Goal: Task Accomplishment & Management: Use online tool/utility

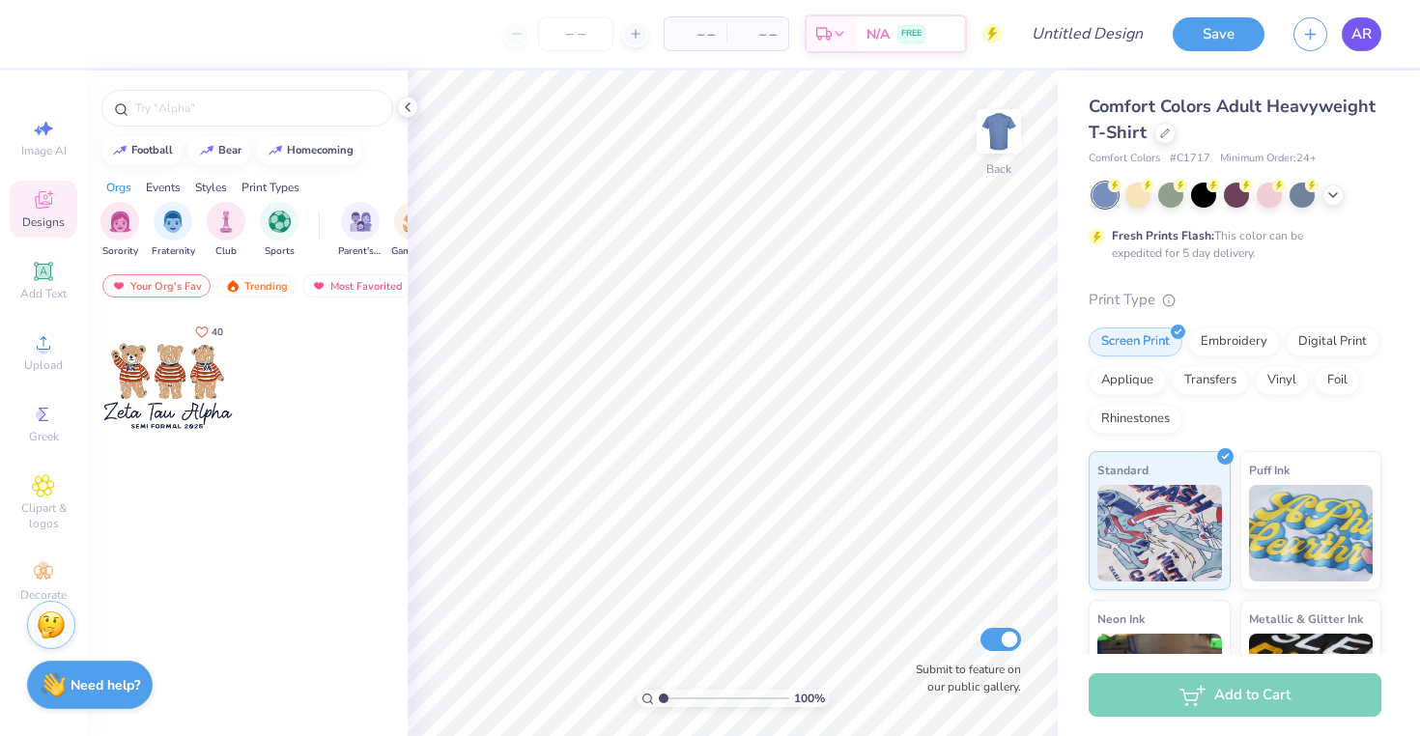
click at [1370, 28] on span "AR" at bounding box center [1362, 34] width 20 height 22
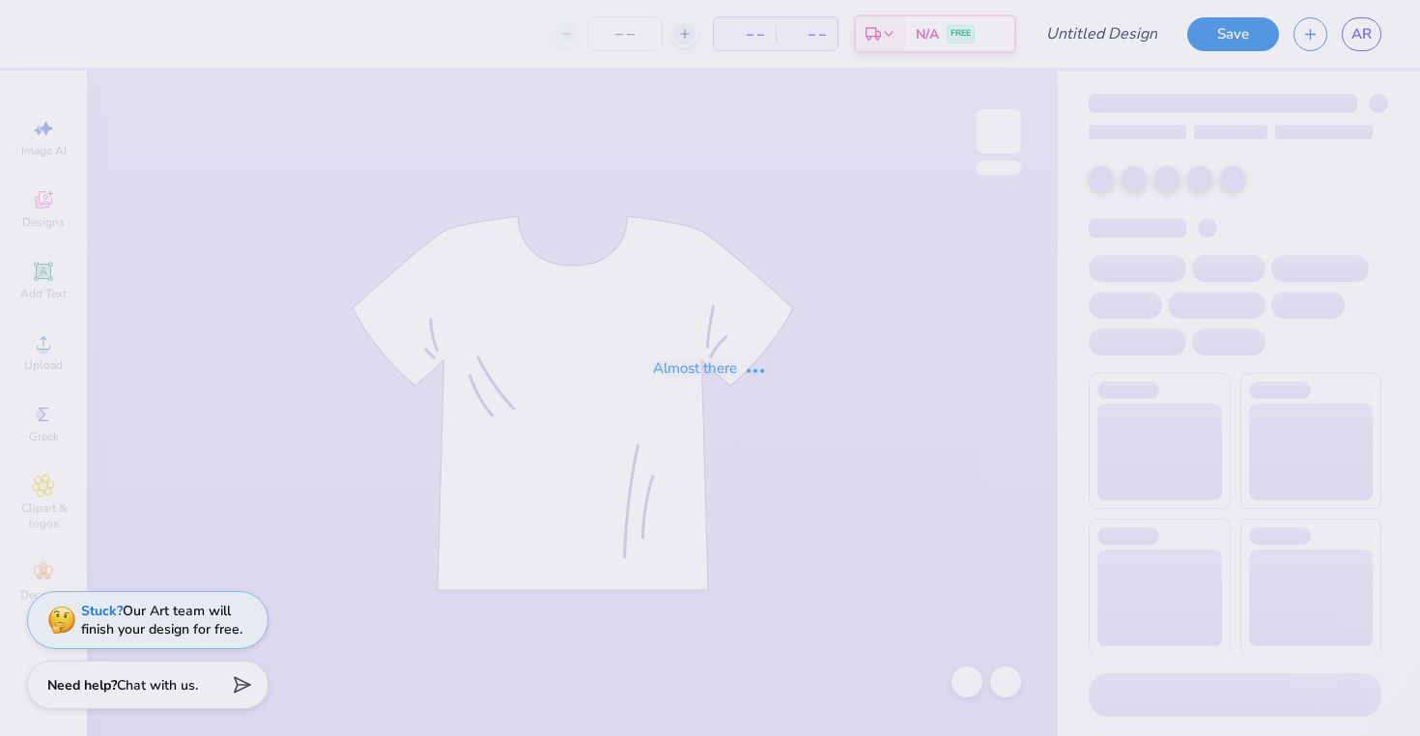
type input "[PERSON_NAME] : [GEOGRAPHIC_DATA][US_STATE]"
type input "24"
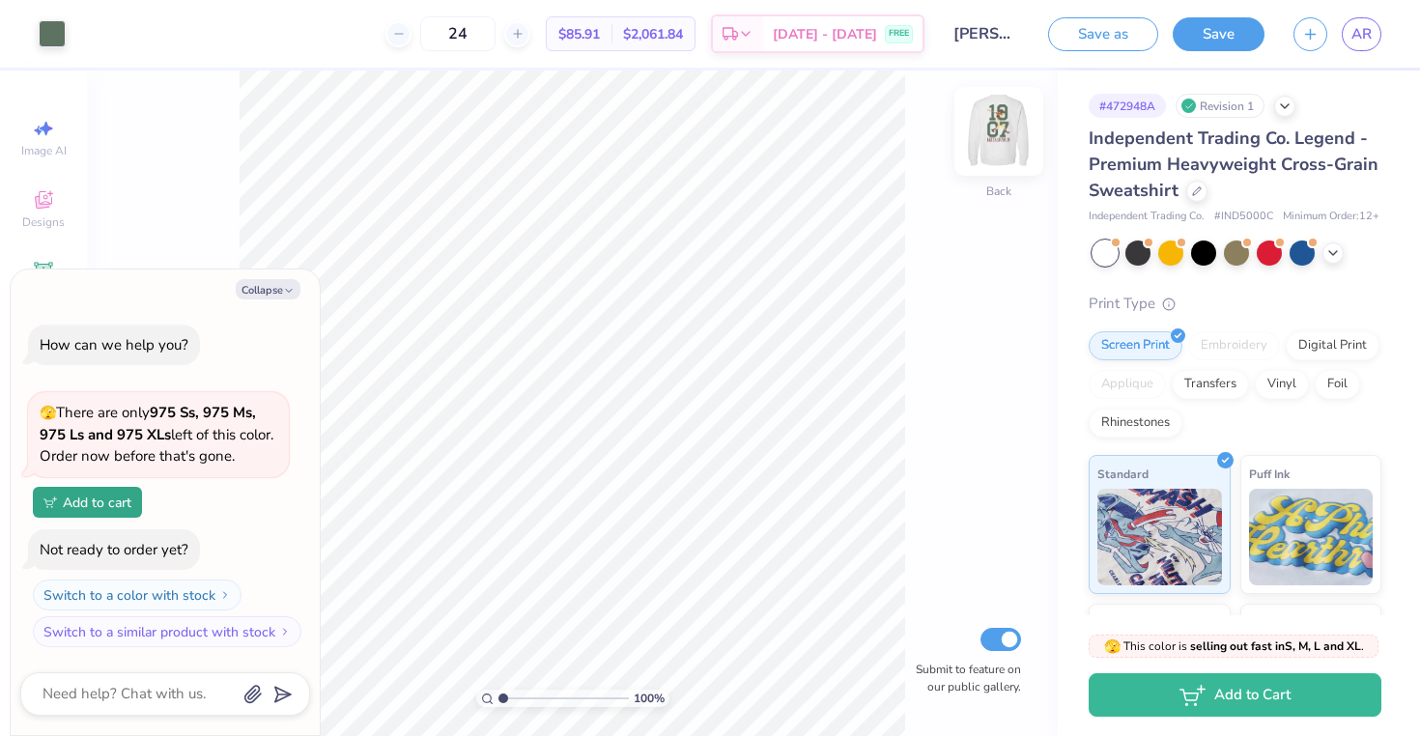
click at [1018, 128] on div at bounding box center [999, 131] width 89 height 89
click at [1332, 341] on div "Digital Print" at bounding box center [1333, 343] width 94 height 29
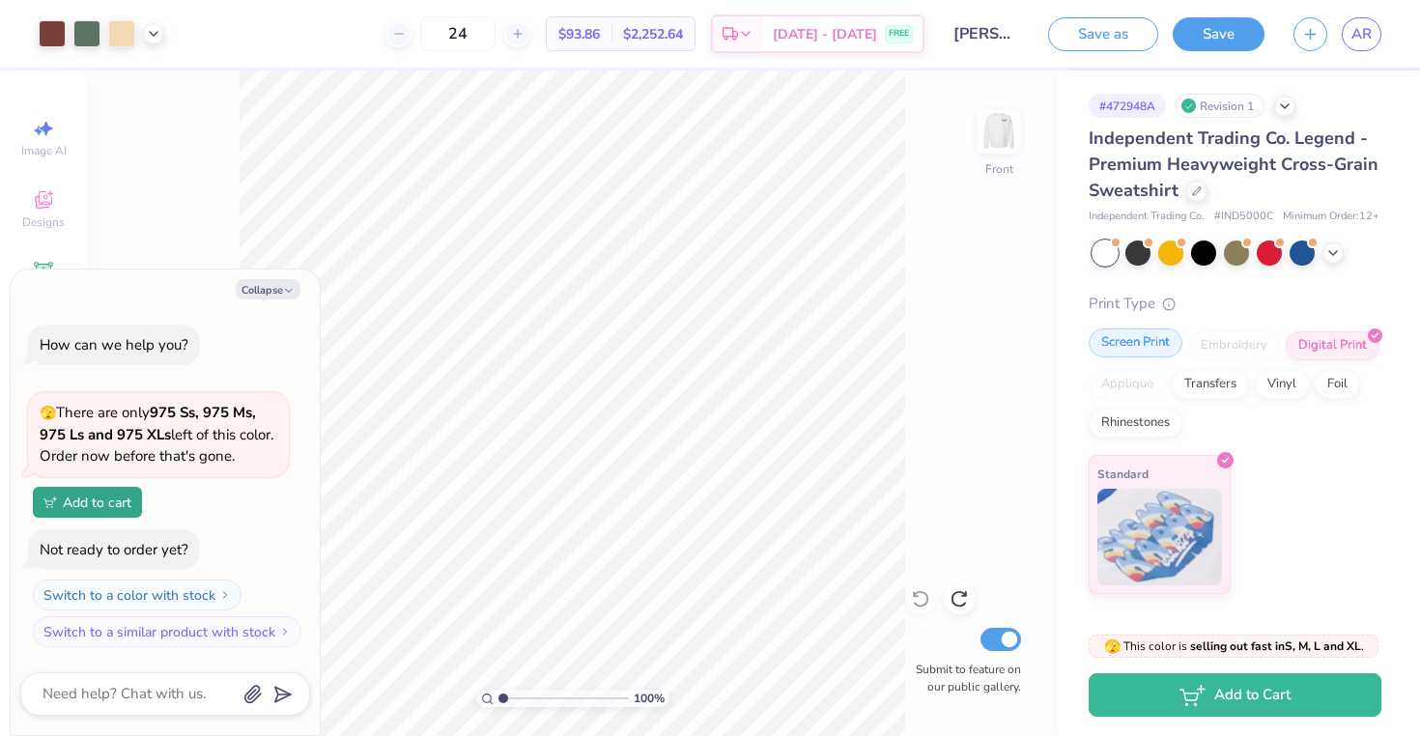
click at [1150, 335] on div "Screen Print" at bounding box center [1136, 343] width 94 height 29
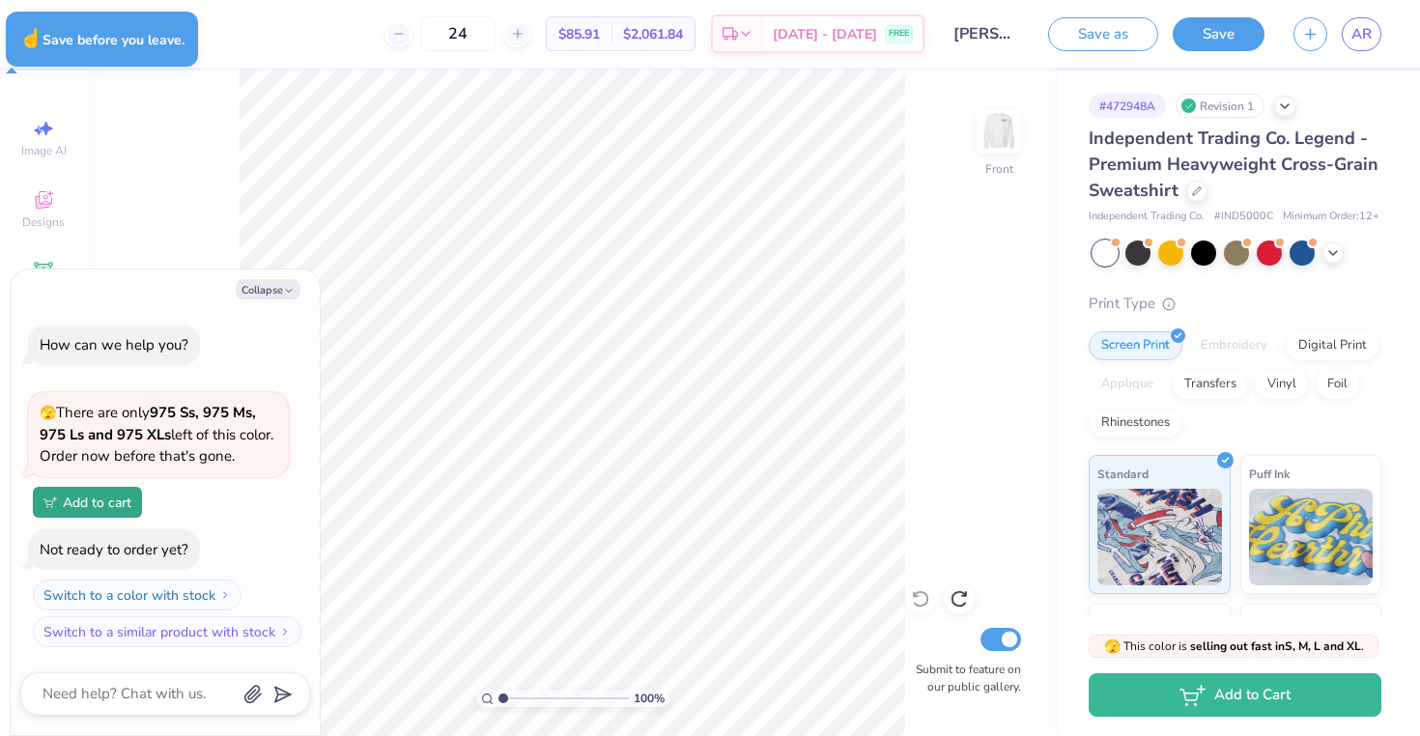
type textarea "x"
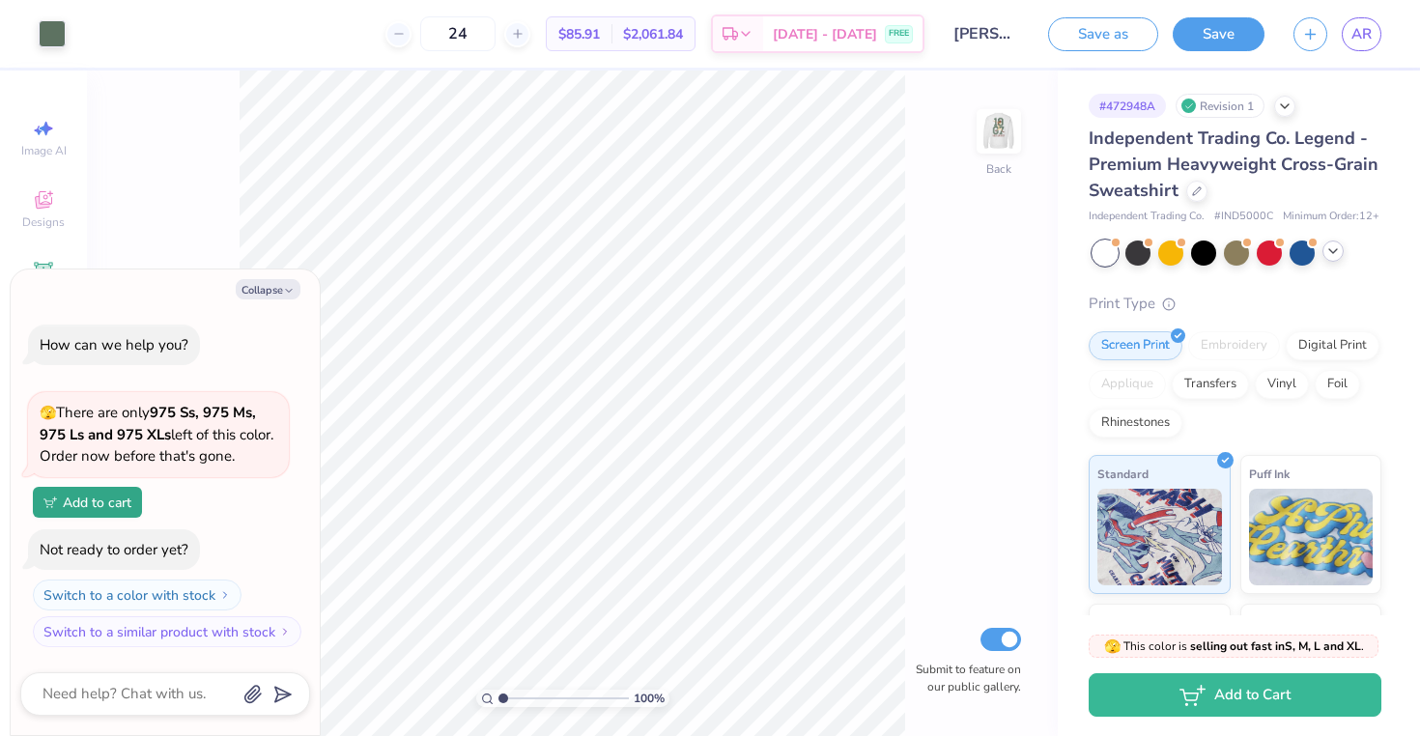
click at [1328, 254] on icon at bounding box center [1333, 251] width 15 height 15
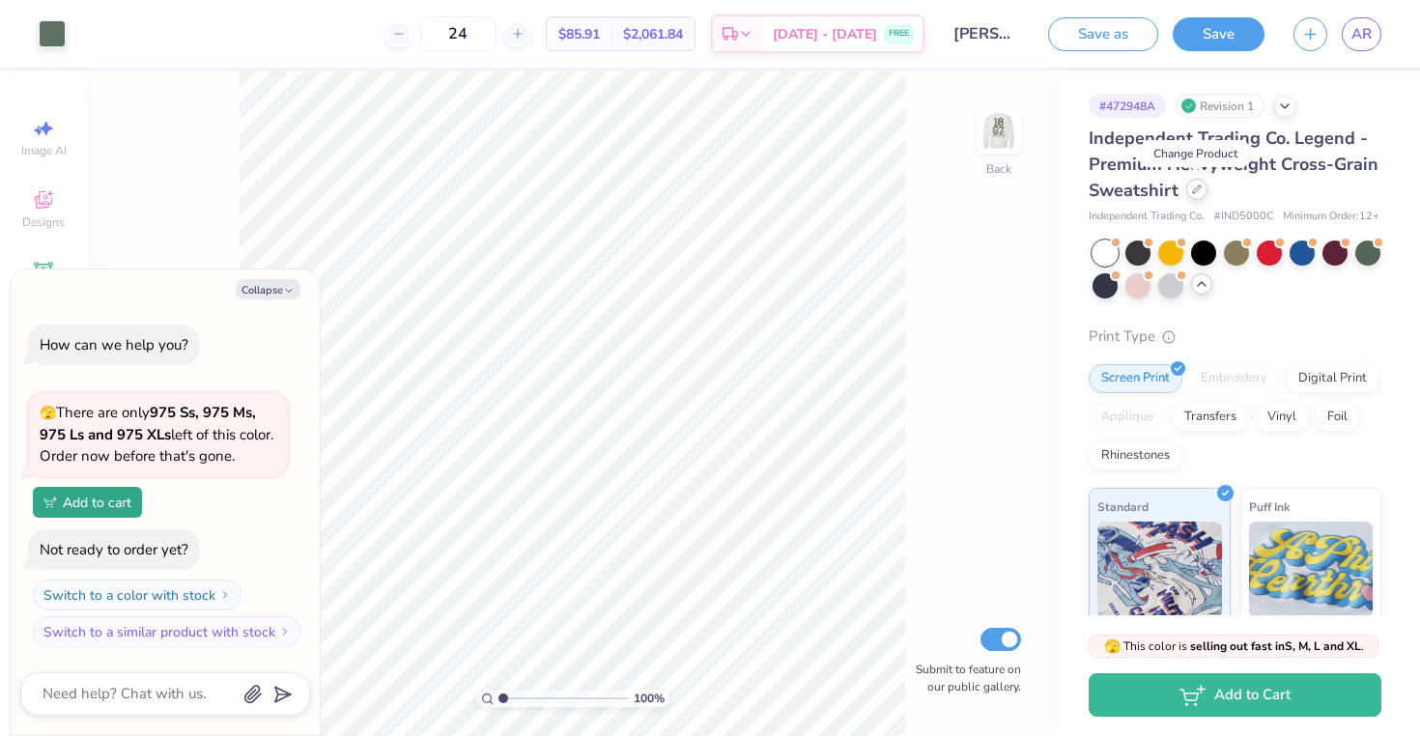
click at [1193, 189] on icon at bounding box center [1197, 190] width 8 height 8
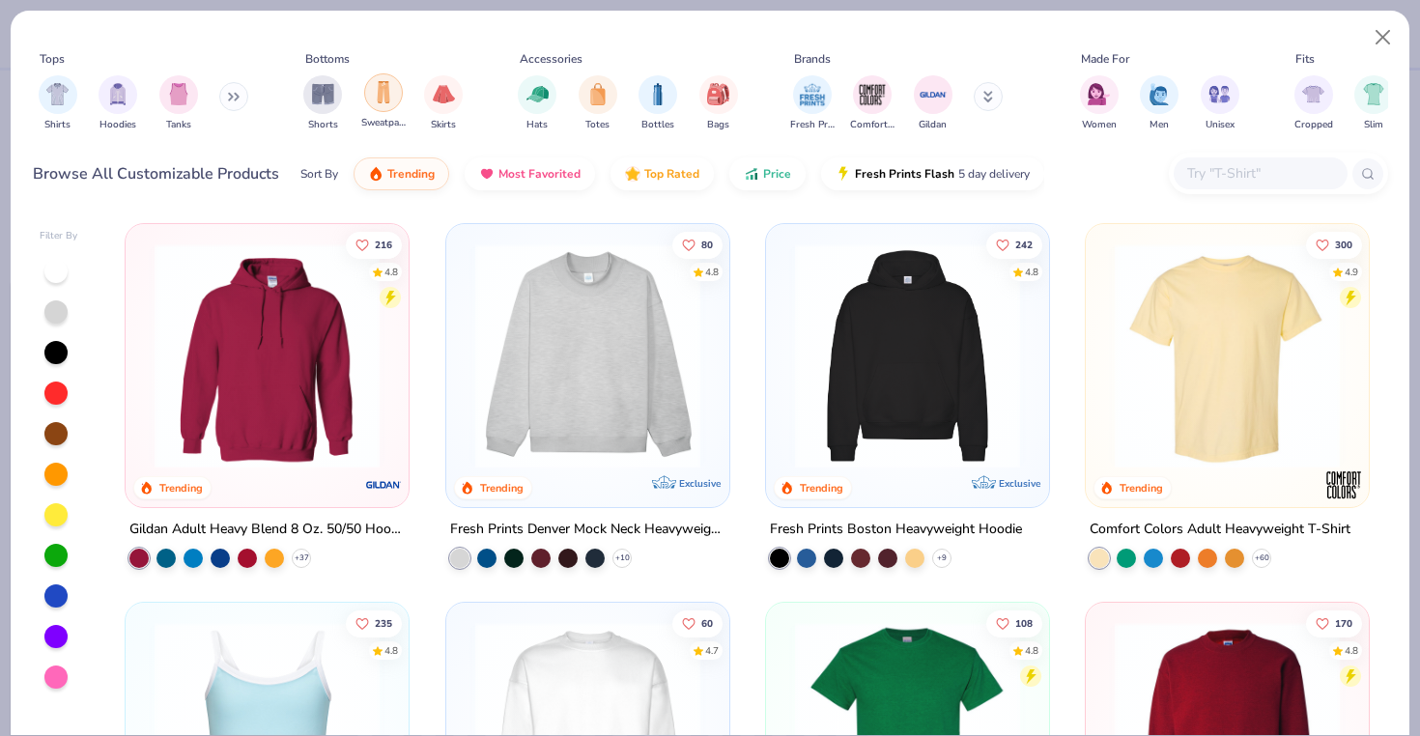
click at [388, 107] on div "filter for Sweatpants" at bounding box center [383, 92] width 39 height 39
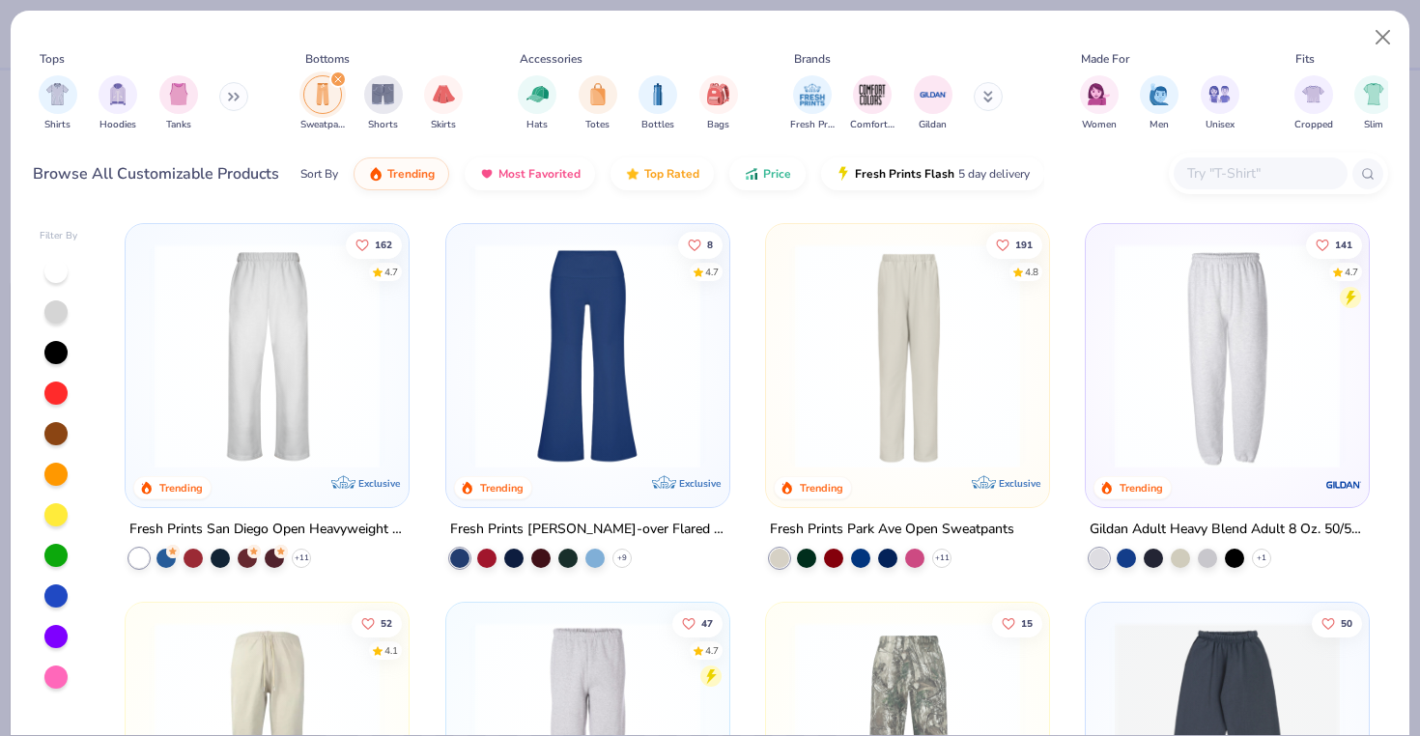
click at [334, 93] on div "filter for Sweatpants" at bounding box center [322, 94] width 39 height 39
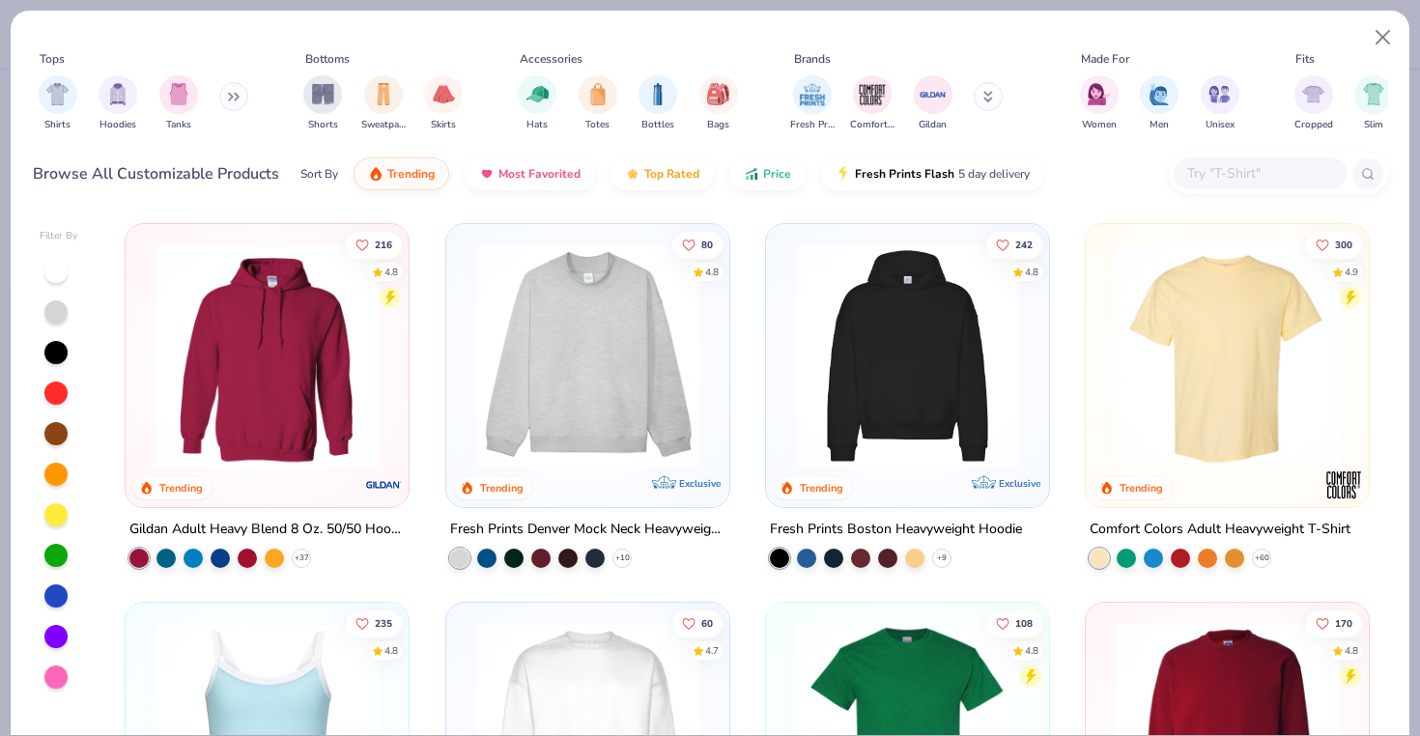
click at [230, 94] on button at bounding box center [233, 96] width 29 height 29
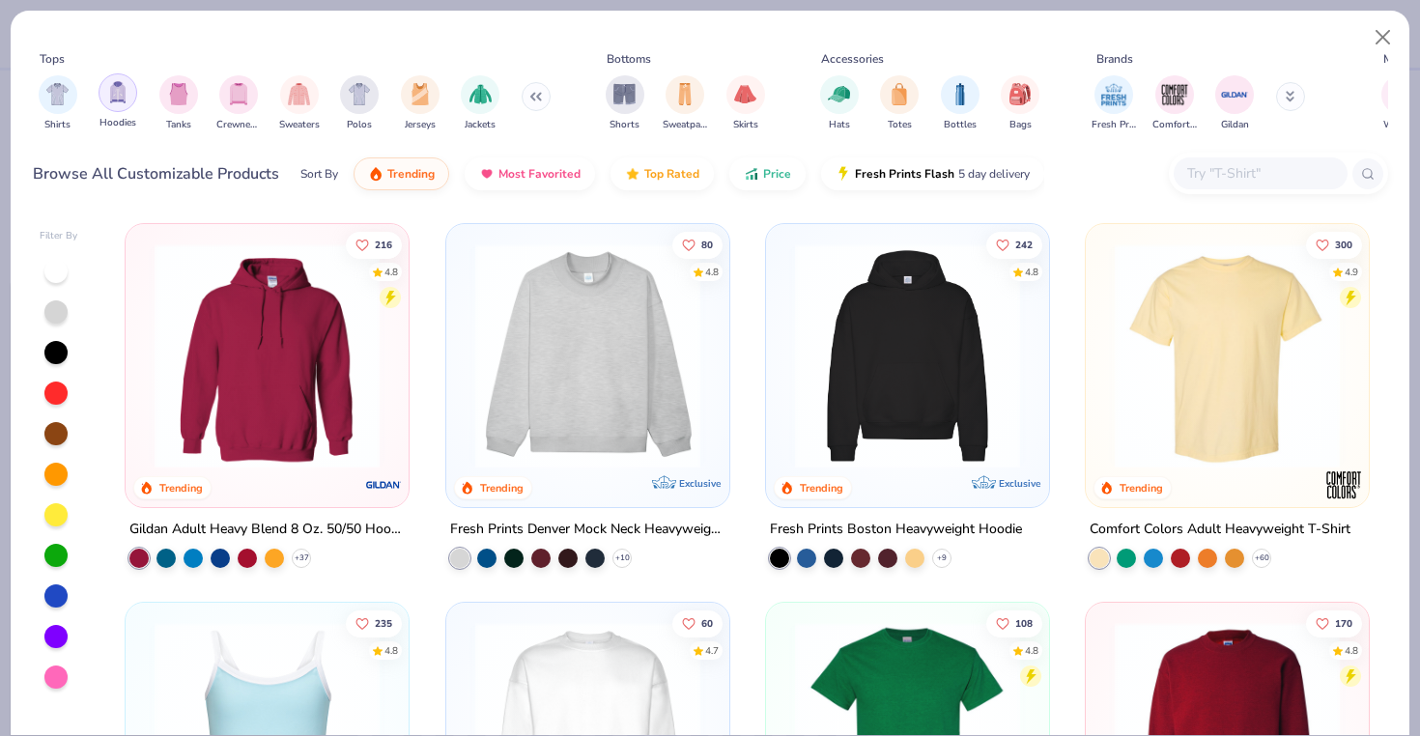
click at [126, 92] on img "filter for Hoodies" at bounding box center [117, 92] width 21 height 22
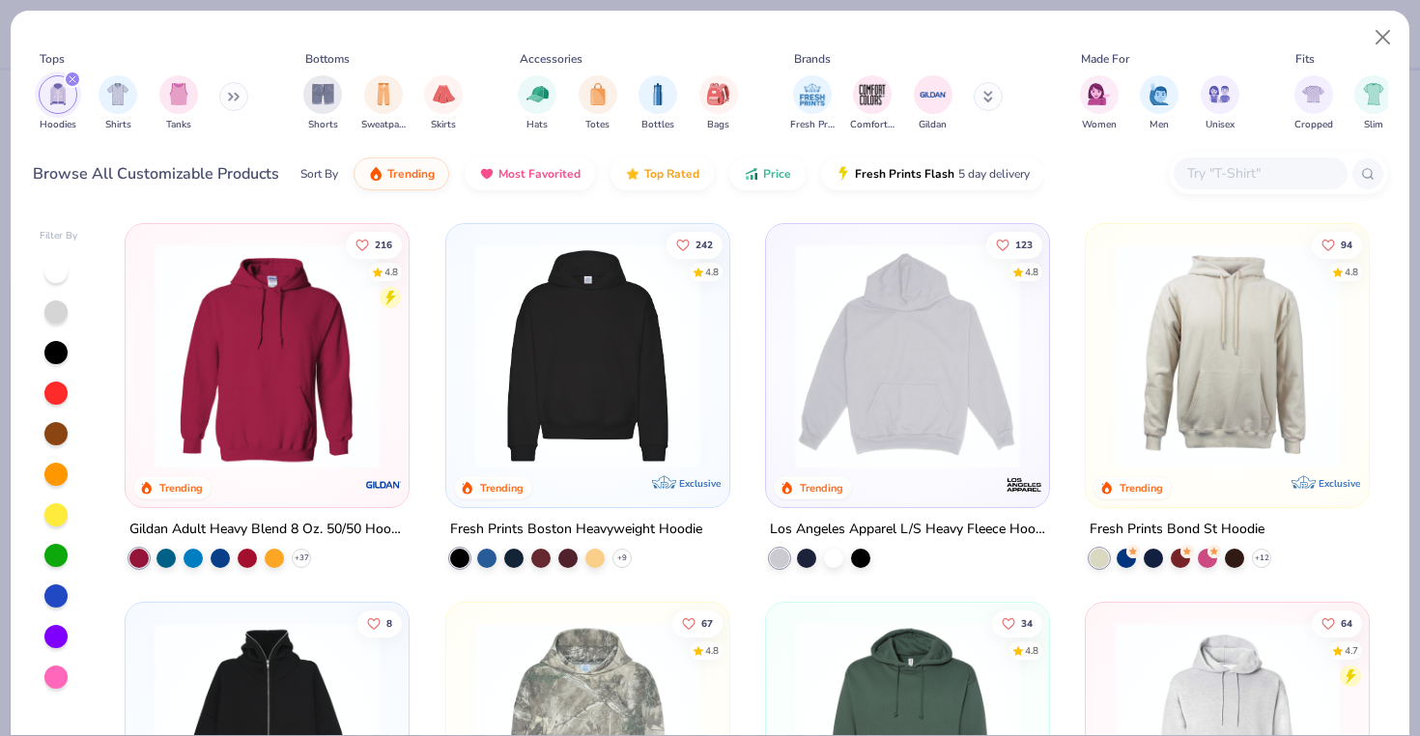
click at [69, 75] on icon "filter for Hoodies" at bounding box center [73, 79] width 8 height 8
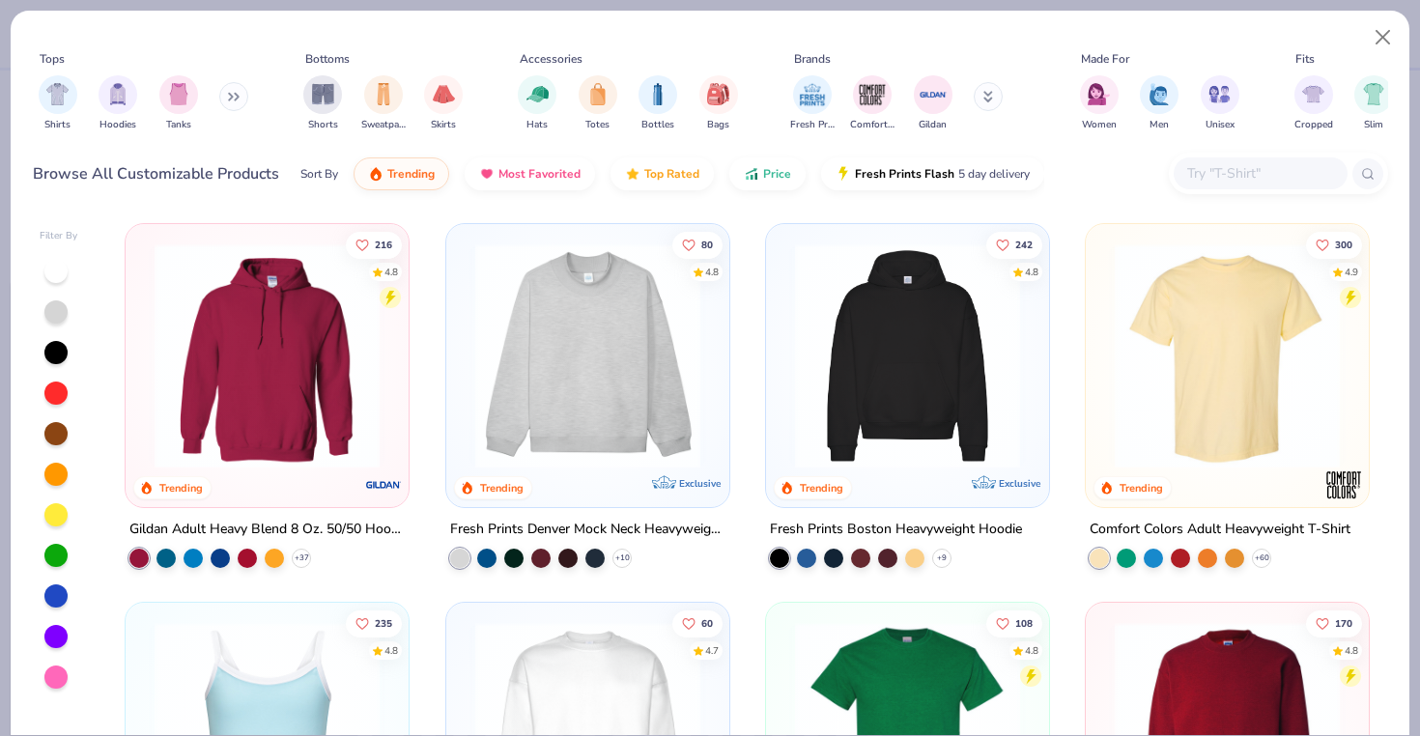
click at [221, 92] on button at bounding box center [233, 96] width 29 height 29
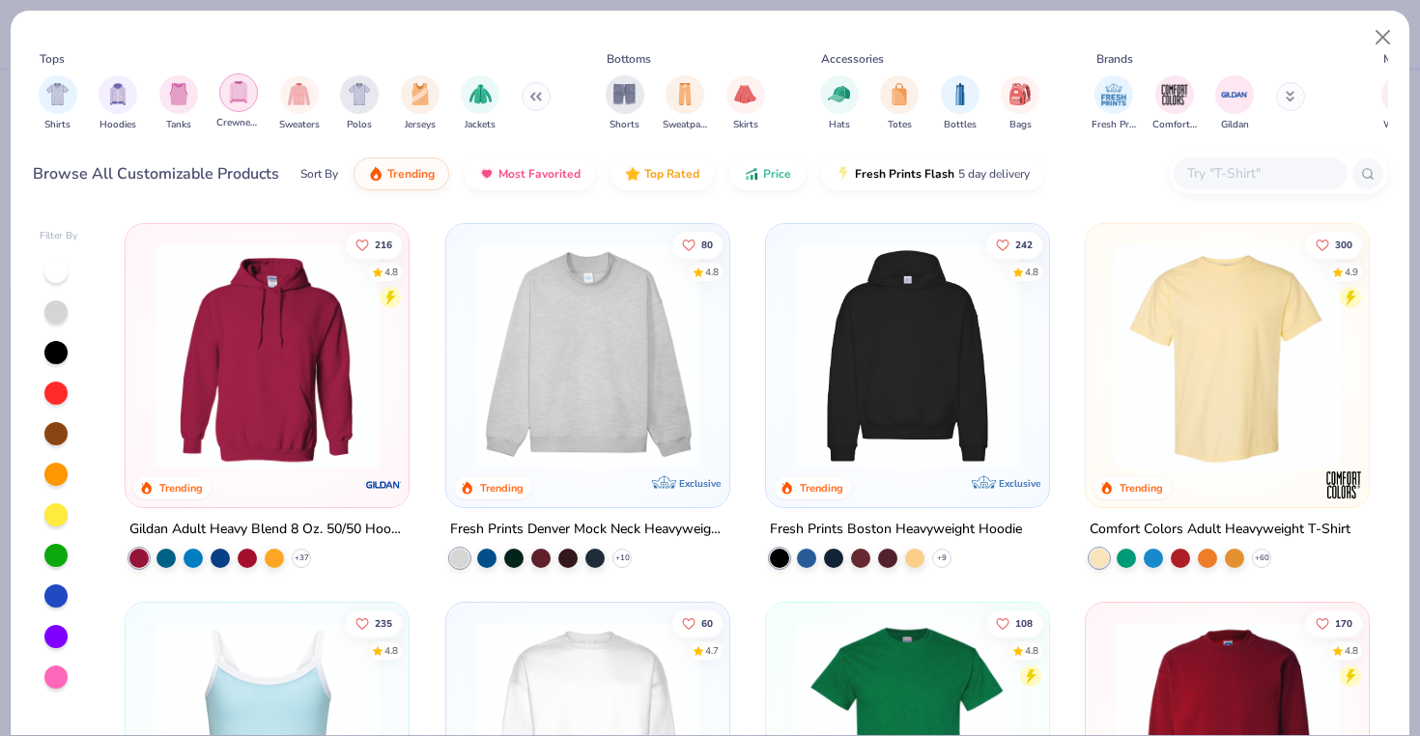
click at [235, 93] on img "filter for Crewnecks" at bounding box center [238, 92] width 21 height 22
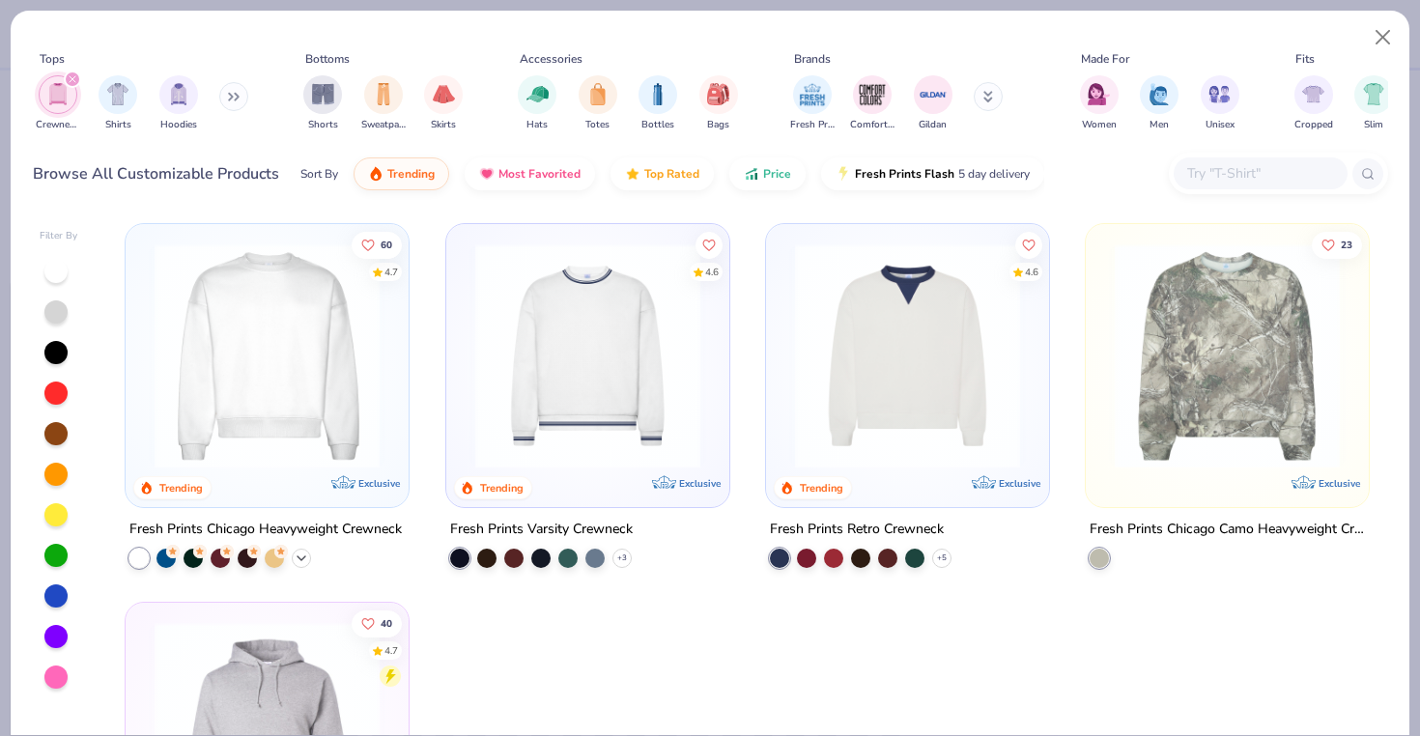
click at [300, 553] on icon at bounding box center [301, 558] width 15 height 15
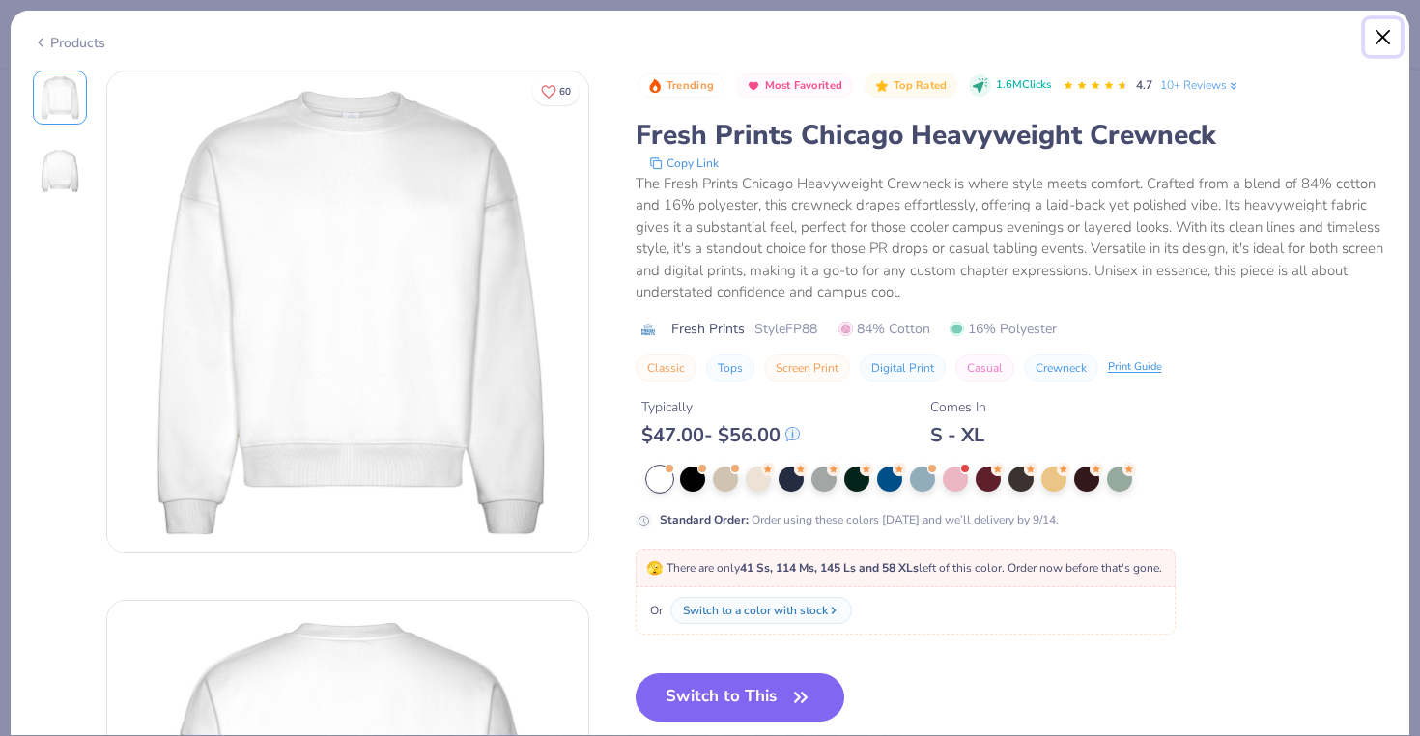
click at [1381, 36] on button "Close" at bounding box center [1383, 37] width 37 height 37
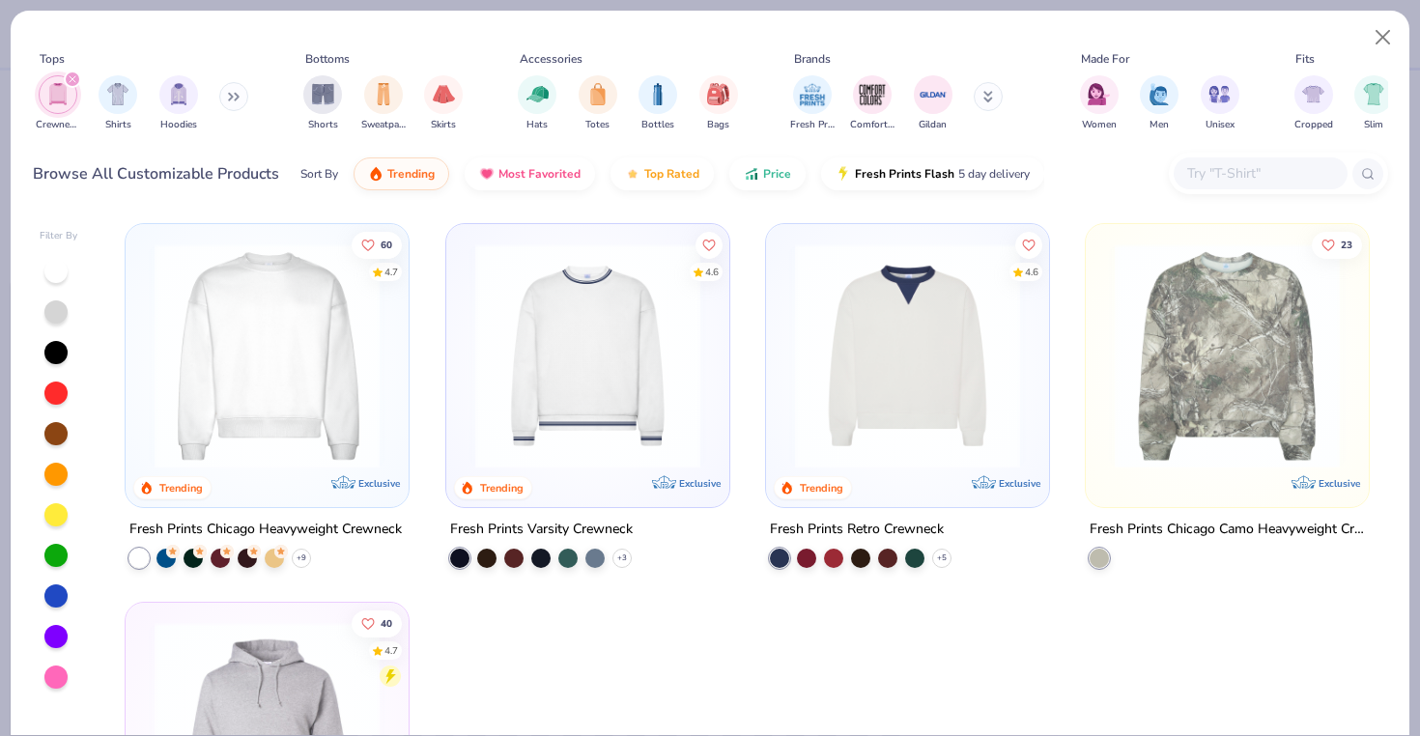
click at [69, 80] on icon "filter for Crewnecks" at bounding box center [73, 79] width 8 height 8
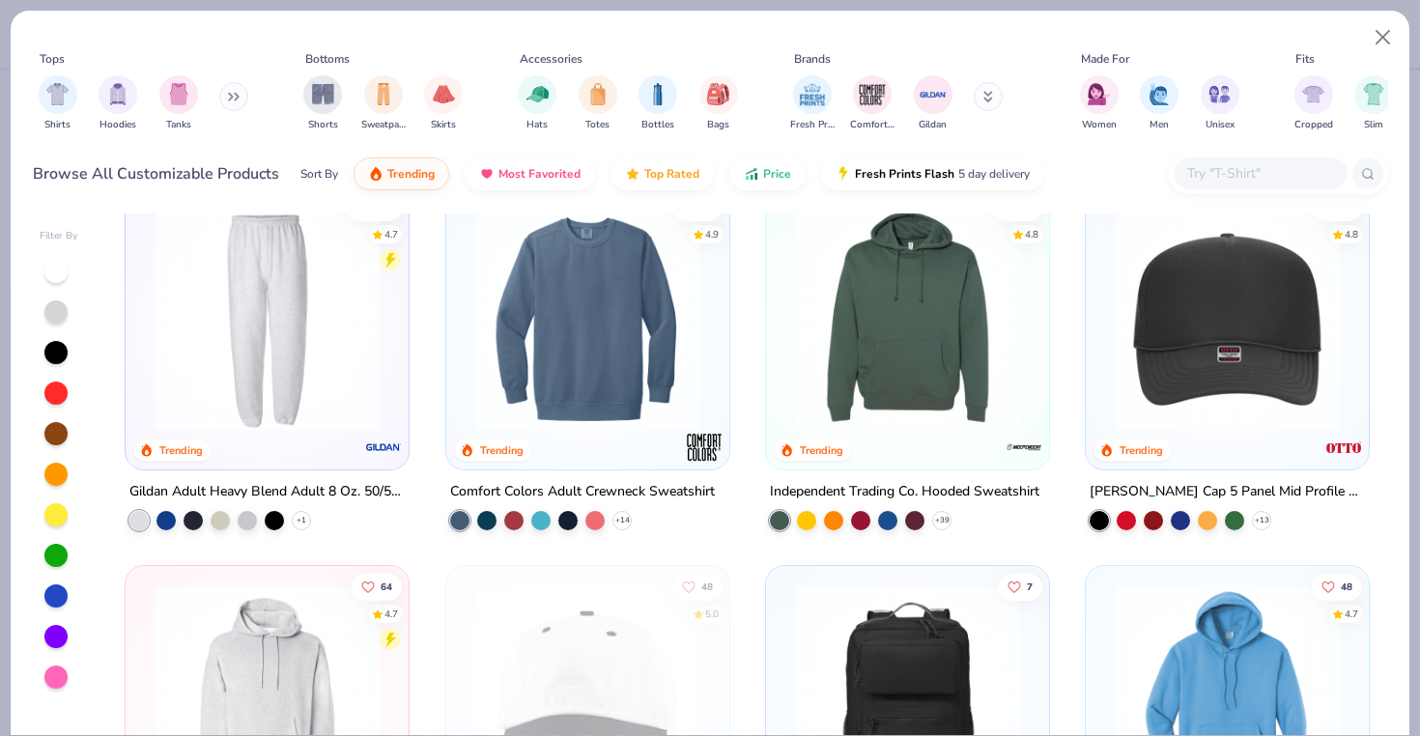
scroll to position [3453, 0]
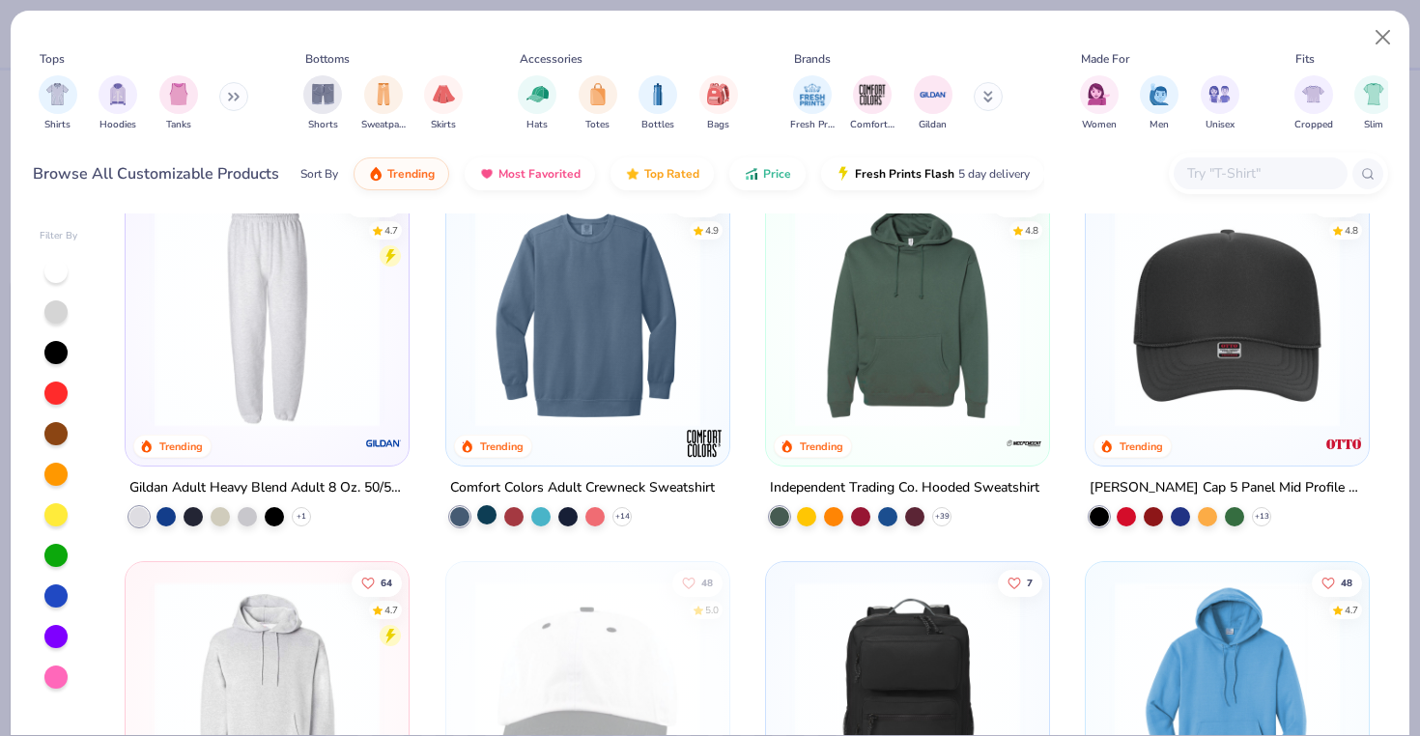
click at [487, 513] on div at bounding box center [486, 514] width 19 height 19
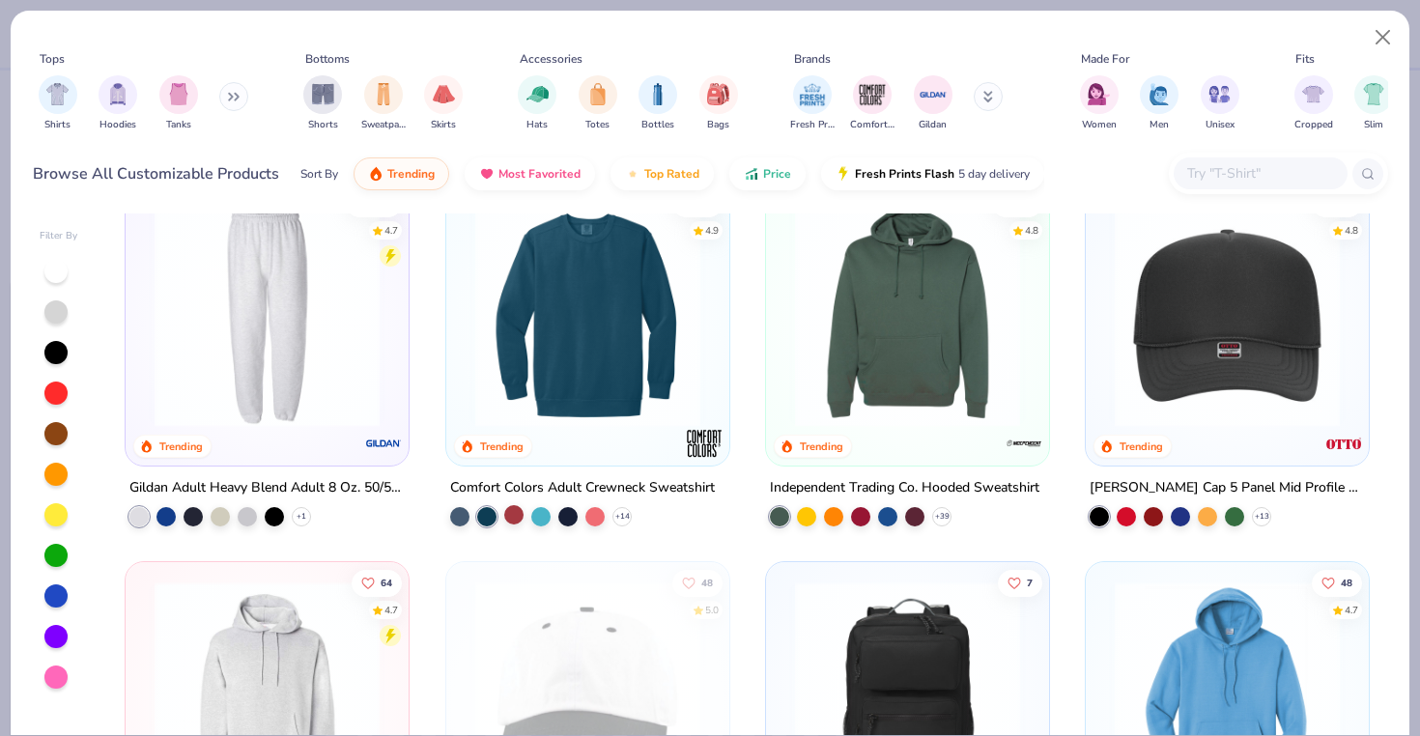
click at [518, 514] on div at bounding box center [513, 514] width 19 height 19
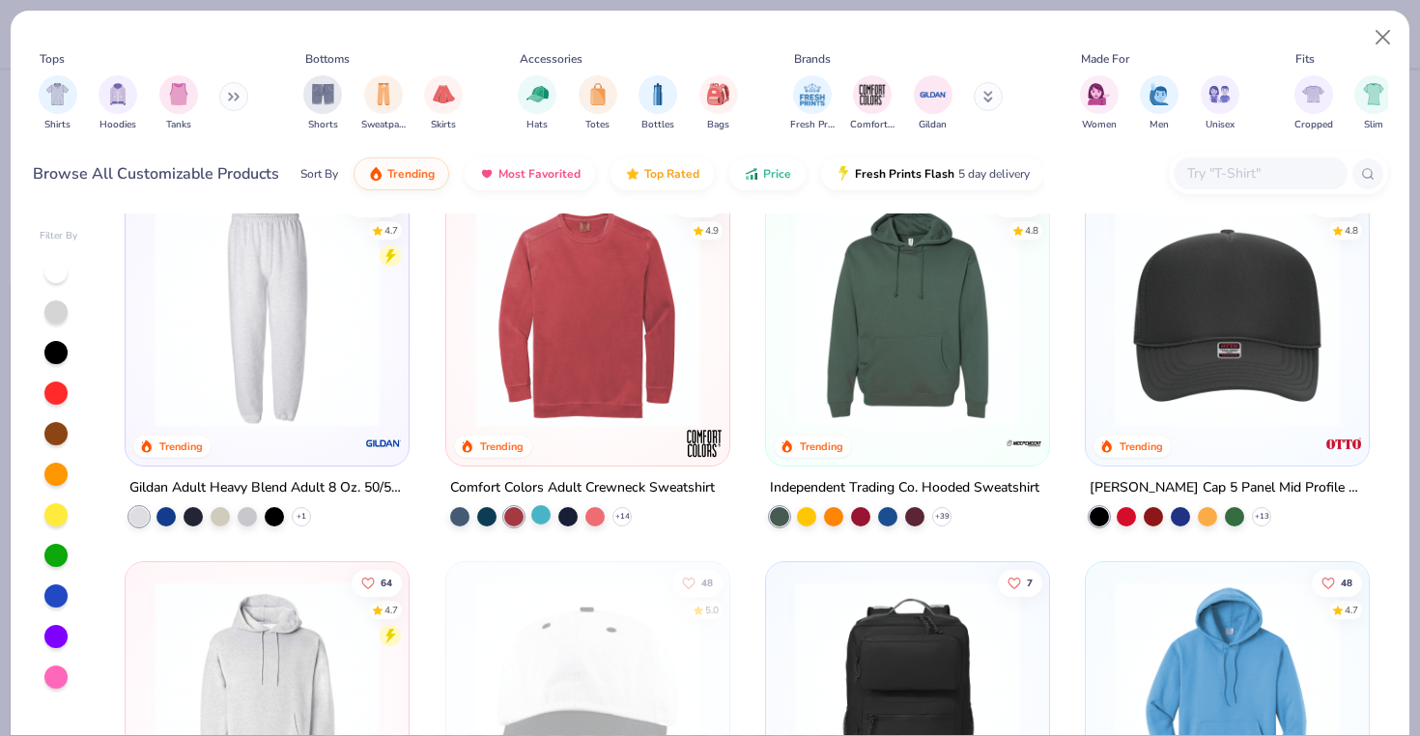
click at [535, 514] on div at bounding box center [540, 514] width 19 height 19
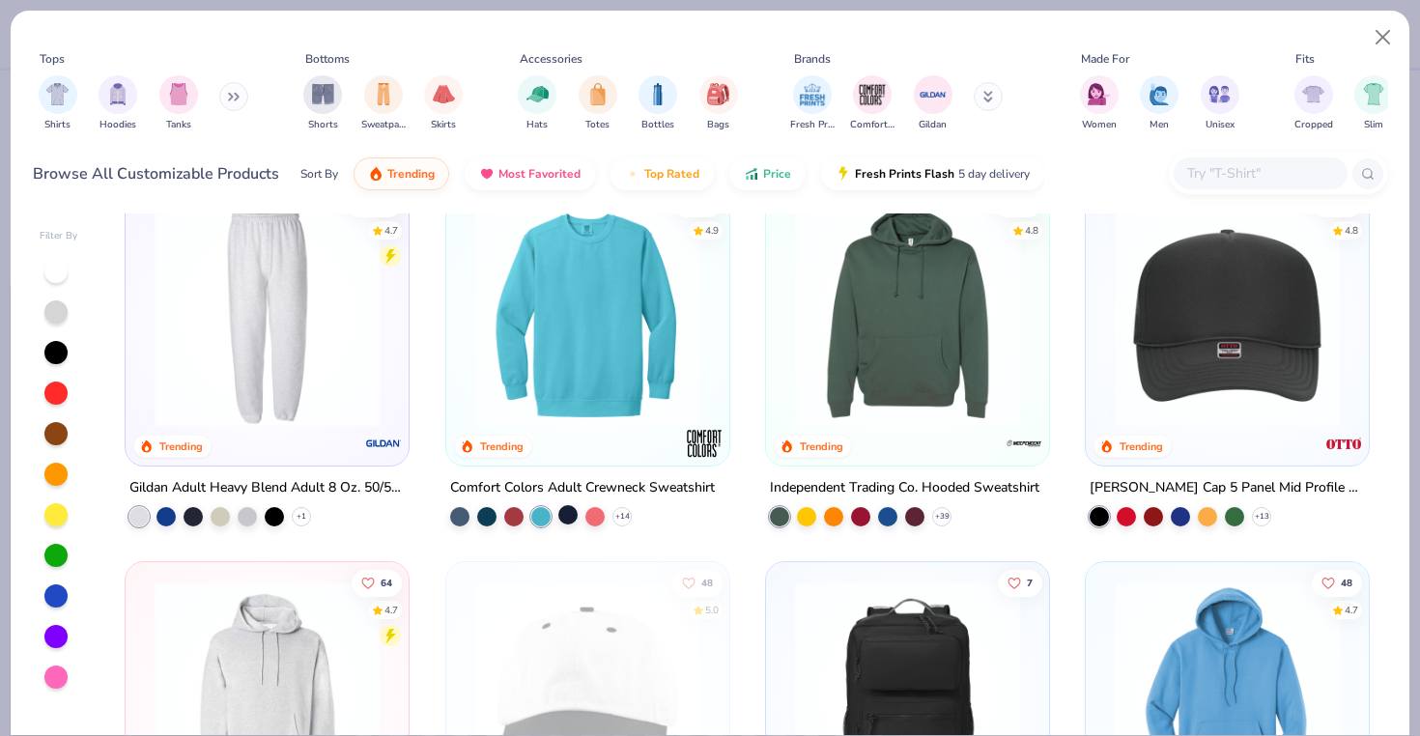
click at [559, 518] on div at bounding box center [568, 514] width 19 height 19
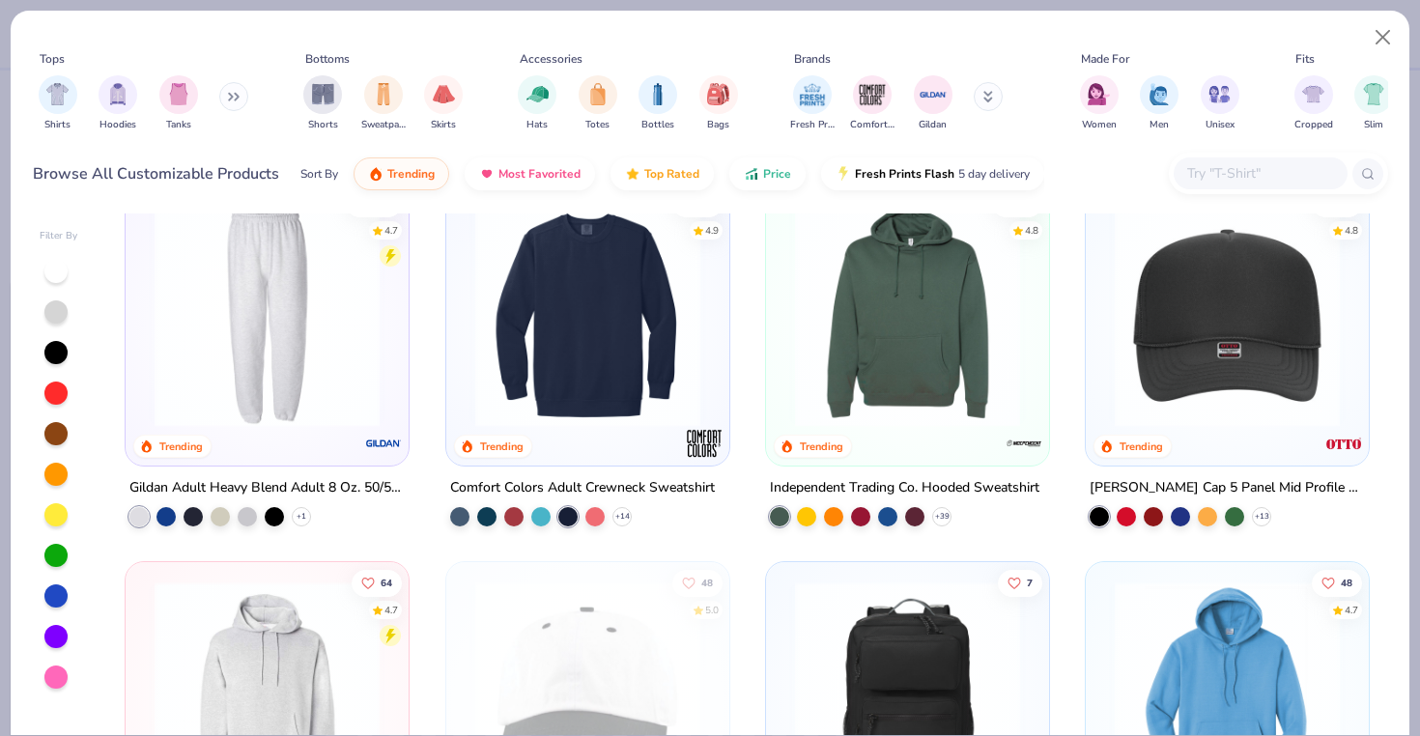
click at [579, 517] on div "+ 14" at bounding box center [541, 516] width 182 height 19
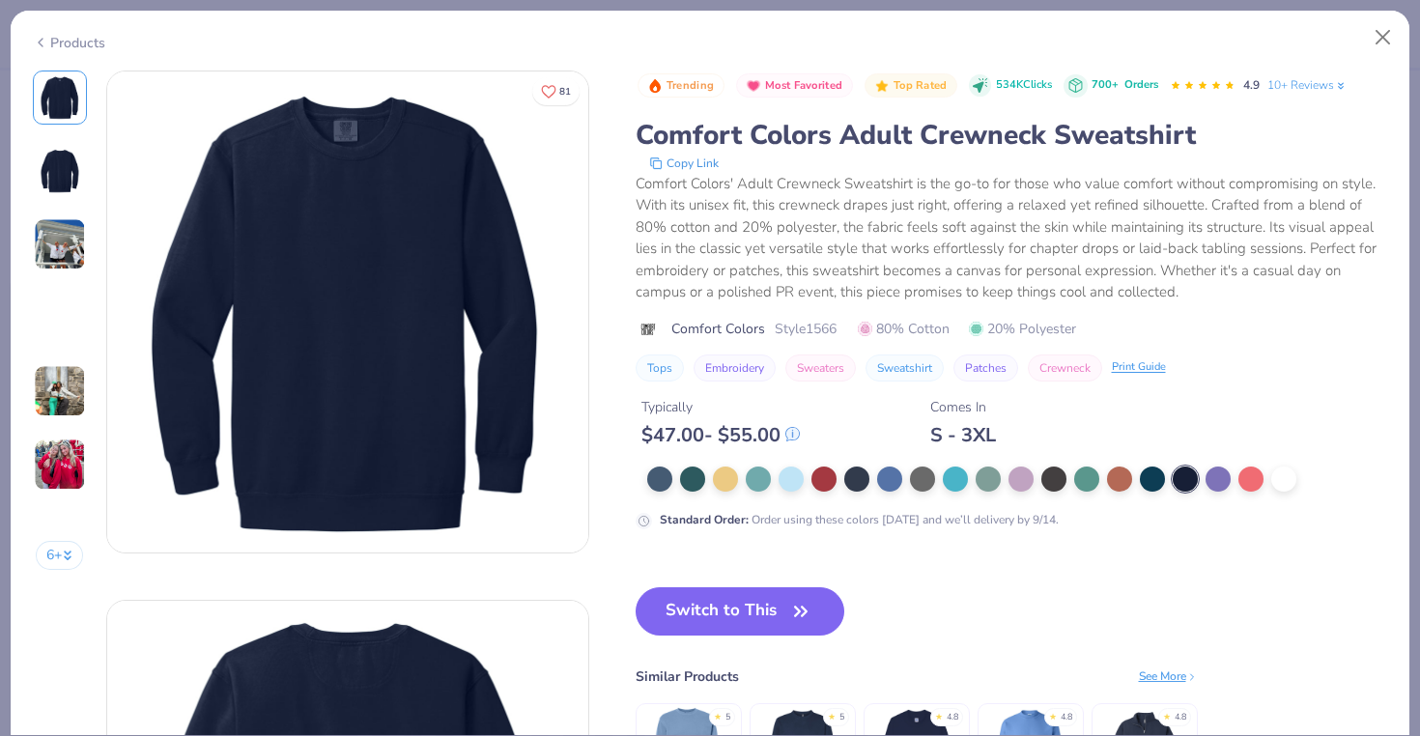
click at [1380, 35] on button "Close" at bounding box center [1383, 37] width 37 height 37
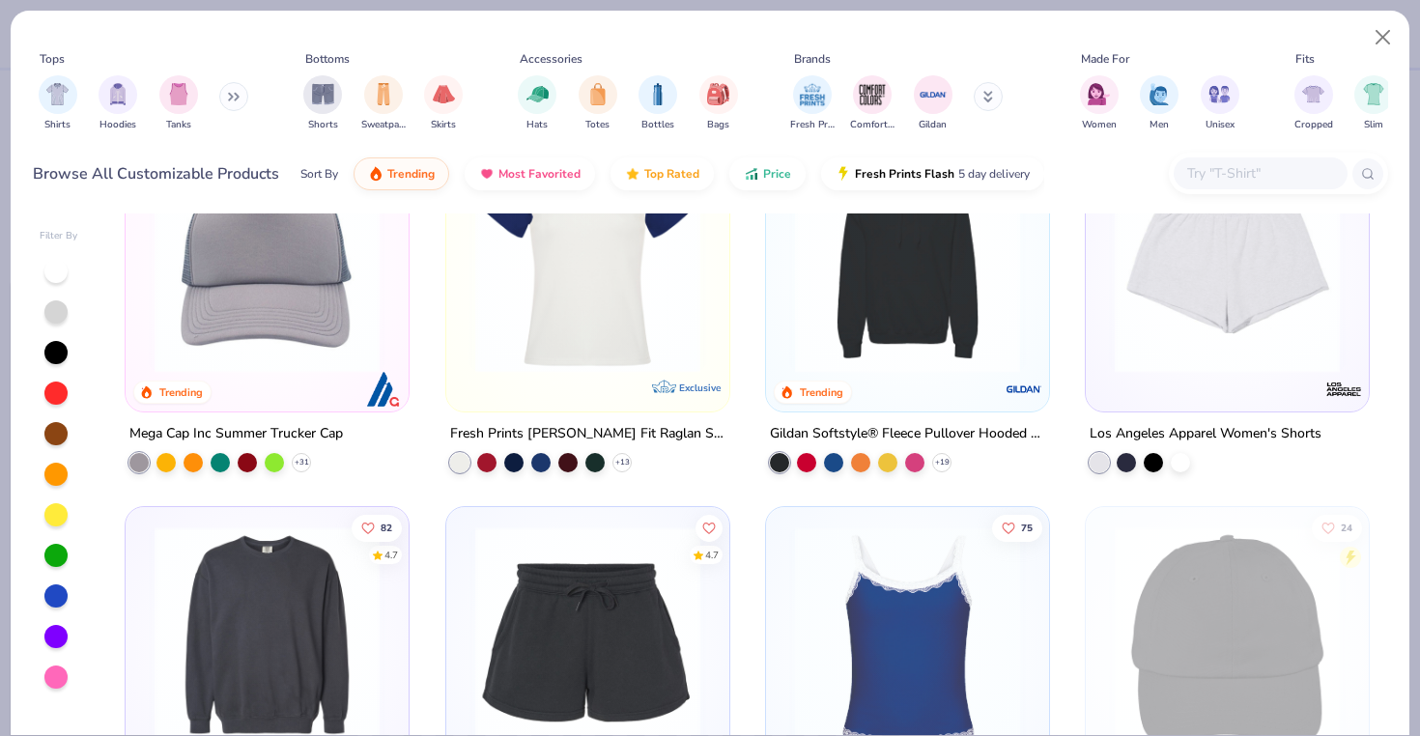
scroll to position [4269, 0]
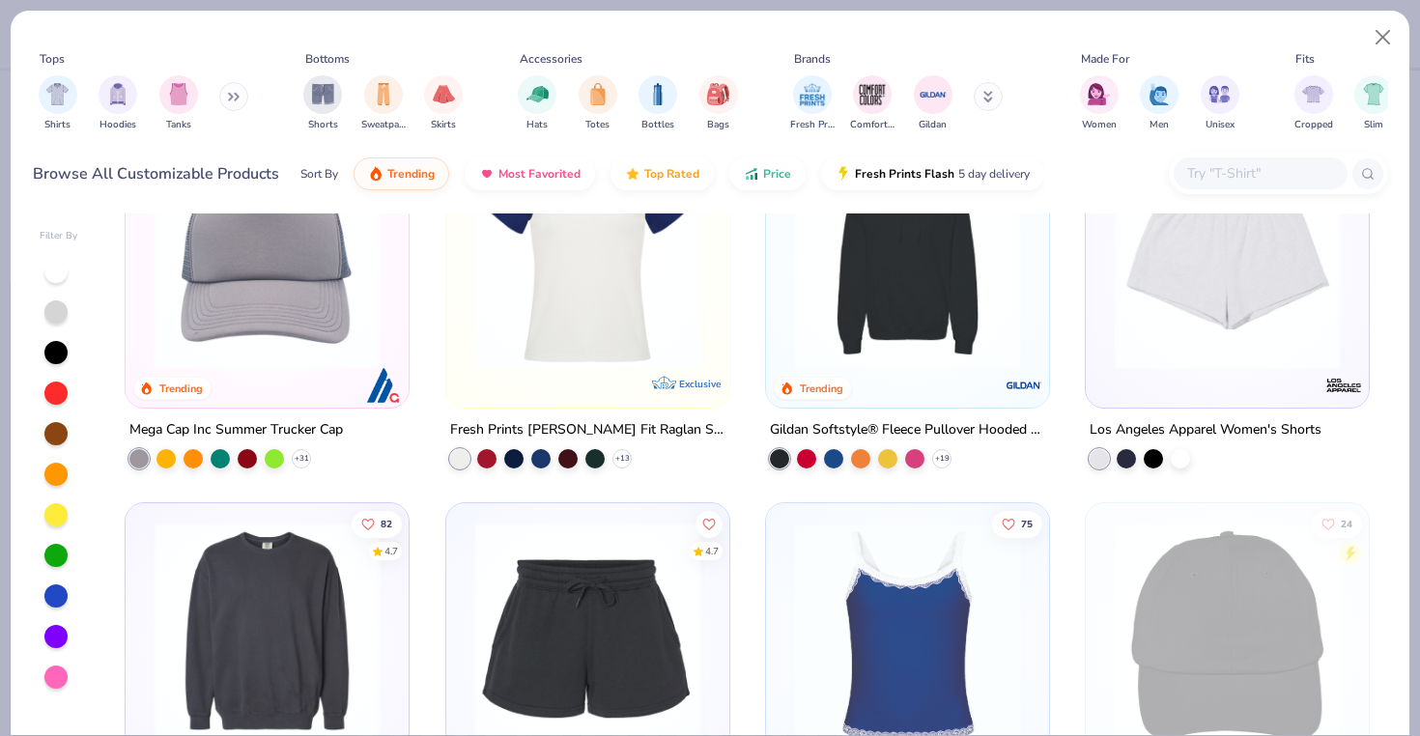
click at [60, 284] on div at bounding box center [59, 474] width 39 height 431
click at [60, 276] on div at bounding box center [55, 271] width 23 height 23
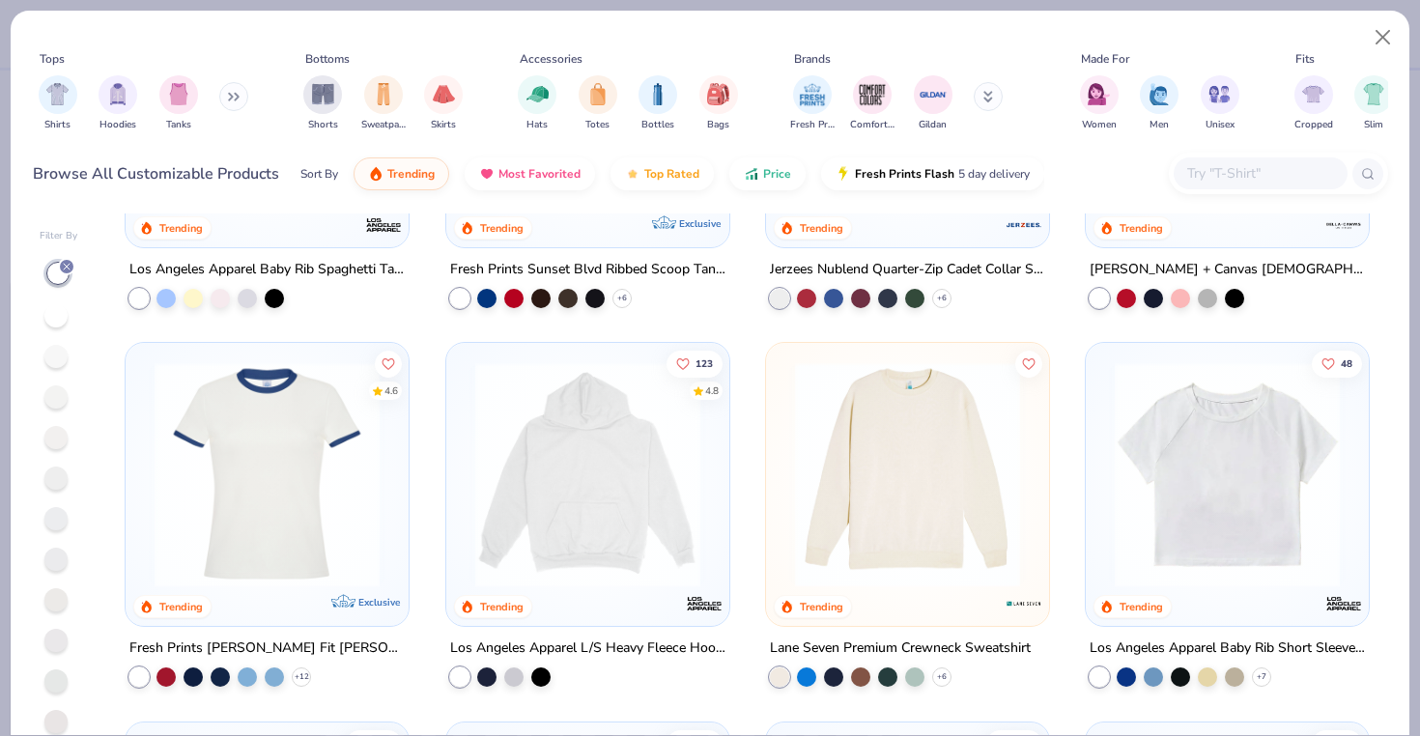
scroll to position [1849, 0]
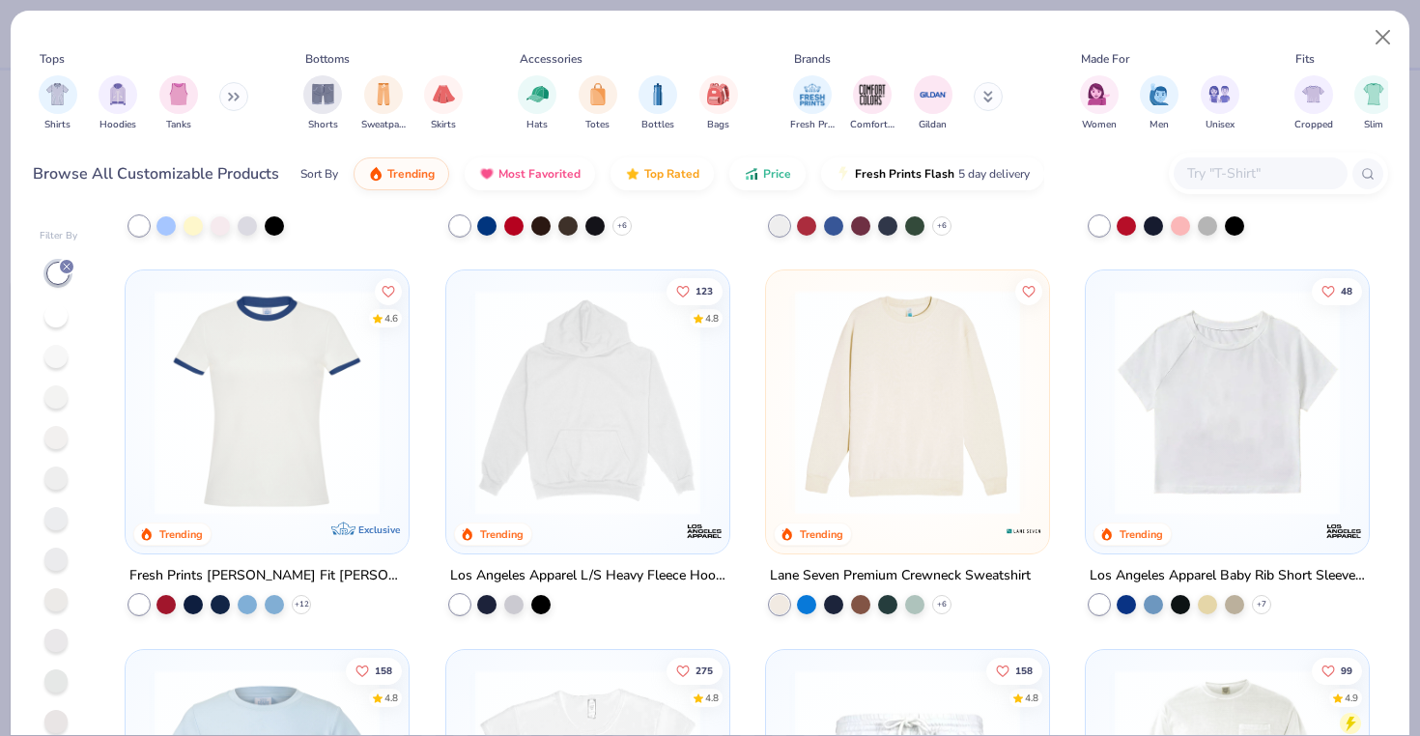
click at [811, 472] on img at bounding box center [908, 402] width 244 height 225
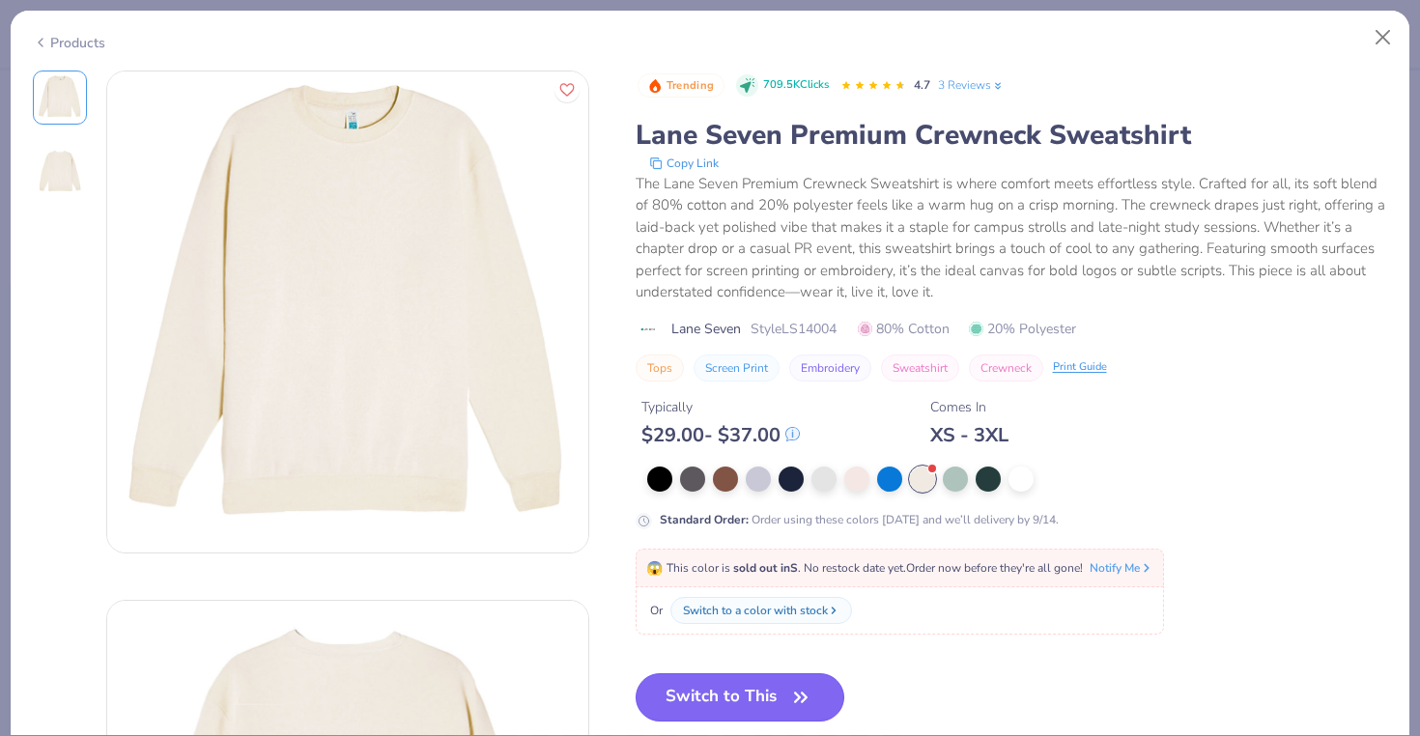
click at [711, 692] on button "Switch to This" at bounding box center [741, 698] width 210 height 48
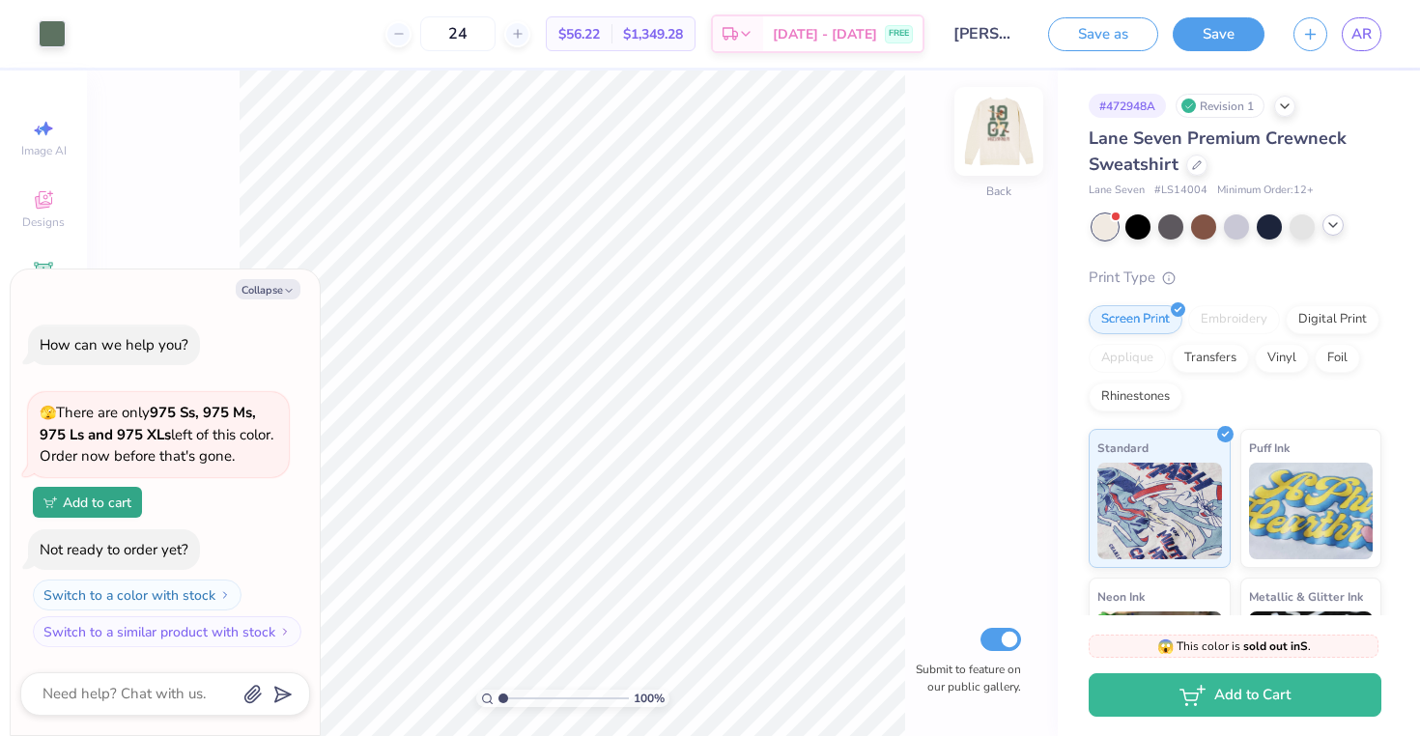
click at [997, 144] on img at bounding box center [999, 131] width 77 height 77
click at [997, 144] on img at bounding box center [999, 131] width 39 height 39
click at [1192, 167] on icon at bounding box center [1197, 163] width 10 height 10
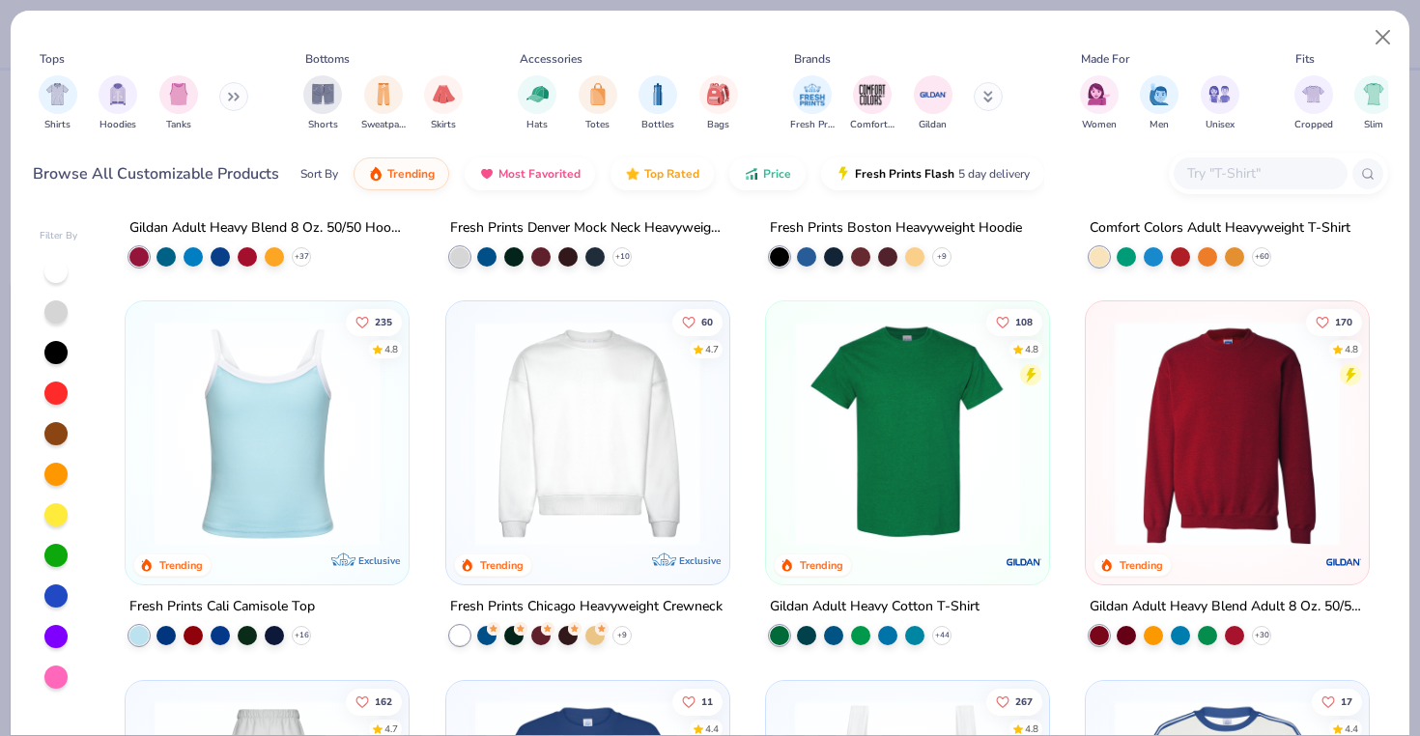
scroll to position [340, 0]
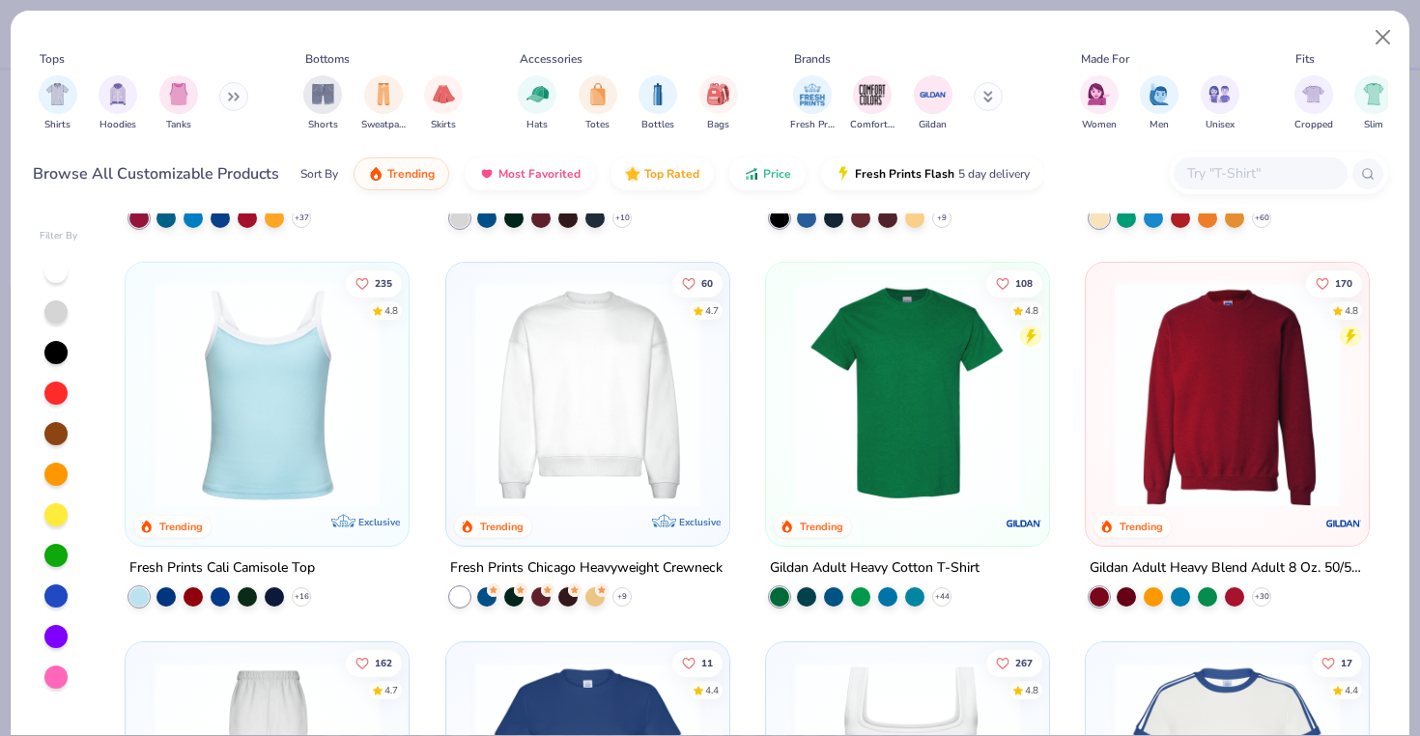
click at [589, 550] on div "216 4.8 Trending Gildan Adult Heavy Blend 8 Oz. 50/50 Hooded Sweatshirt + 37 80…" at bounding box center [747, 475] width 1281 height 522
click at [589, 505] on div at bounding box center [588, 400] width 264 height 254
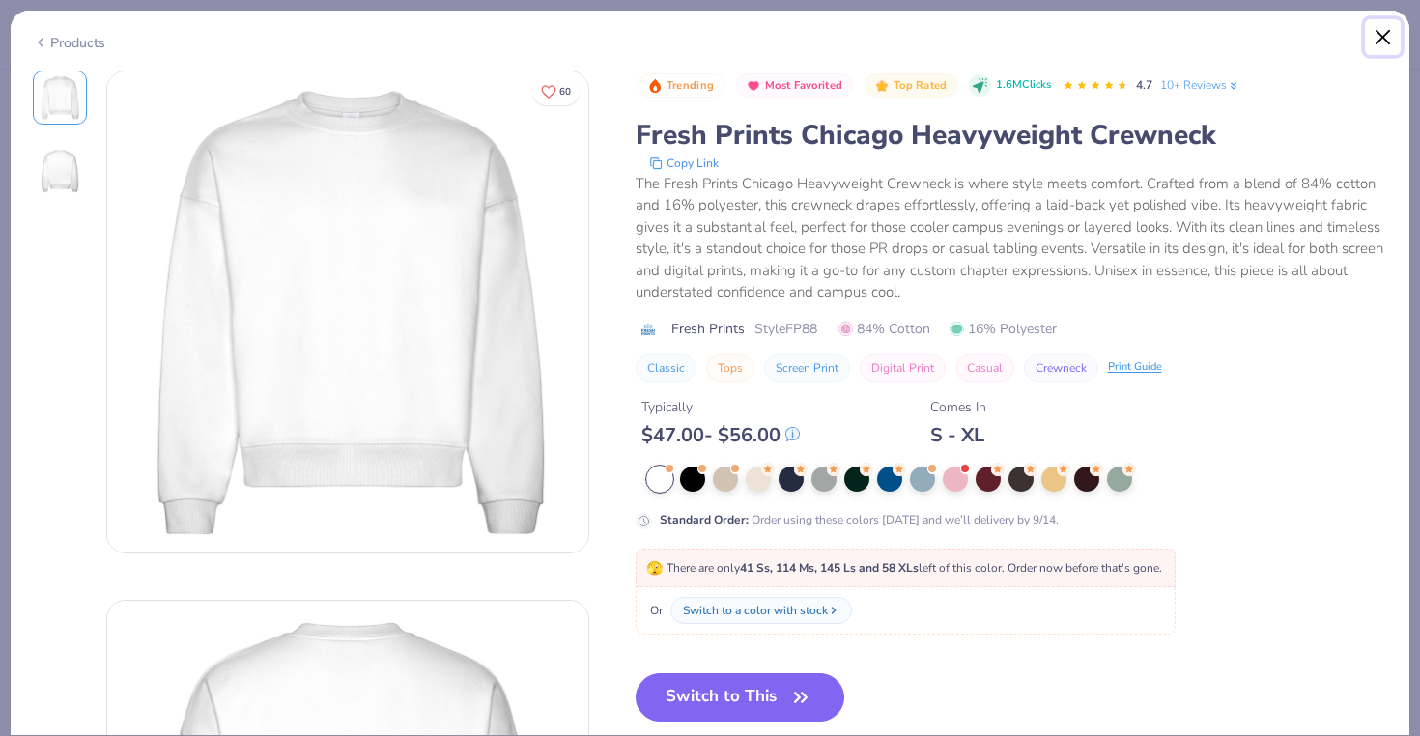
click at [1383, 29] on button "Close" at bounding box center [1383, 37] width 37 height 37
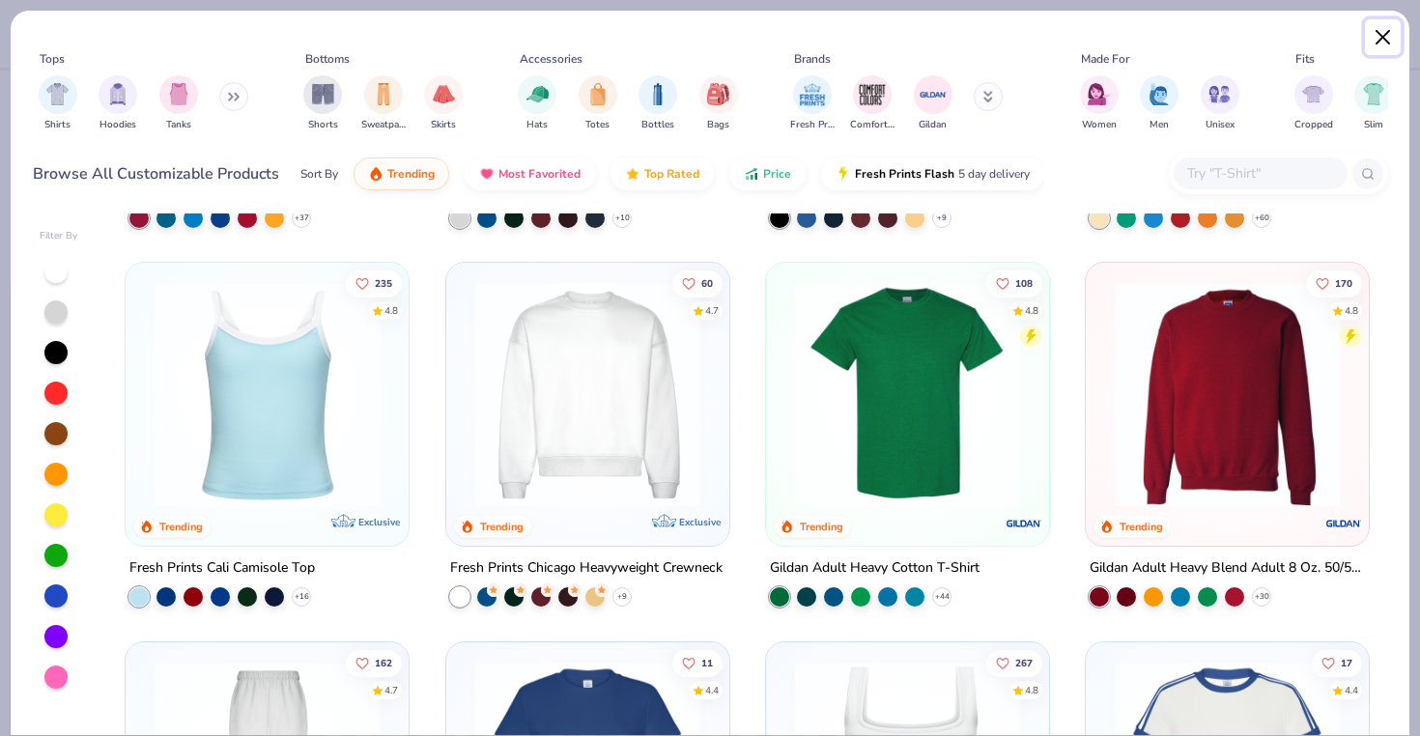
click at [1380, 39] on button "Close" at bounding box center [1383, 37] width 37 height 37
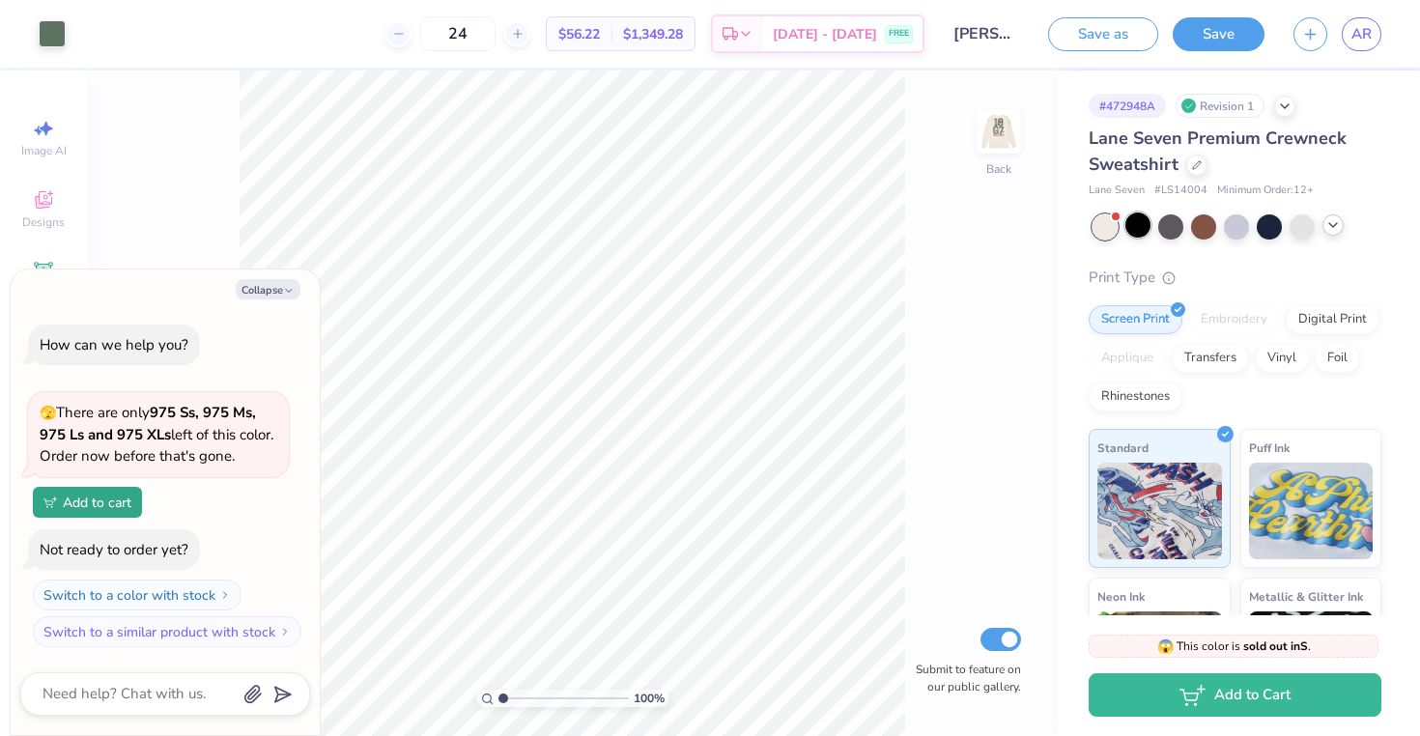
click at [1139, 224] on div at bounding box center [1138, 225] width 25 height 25
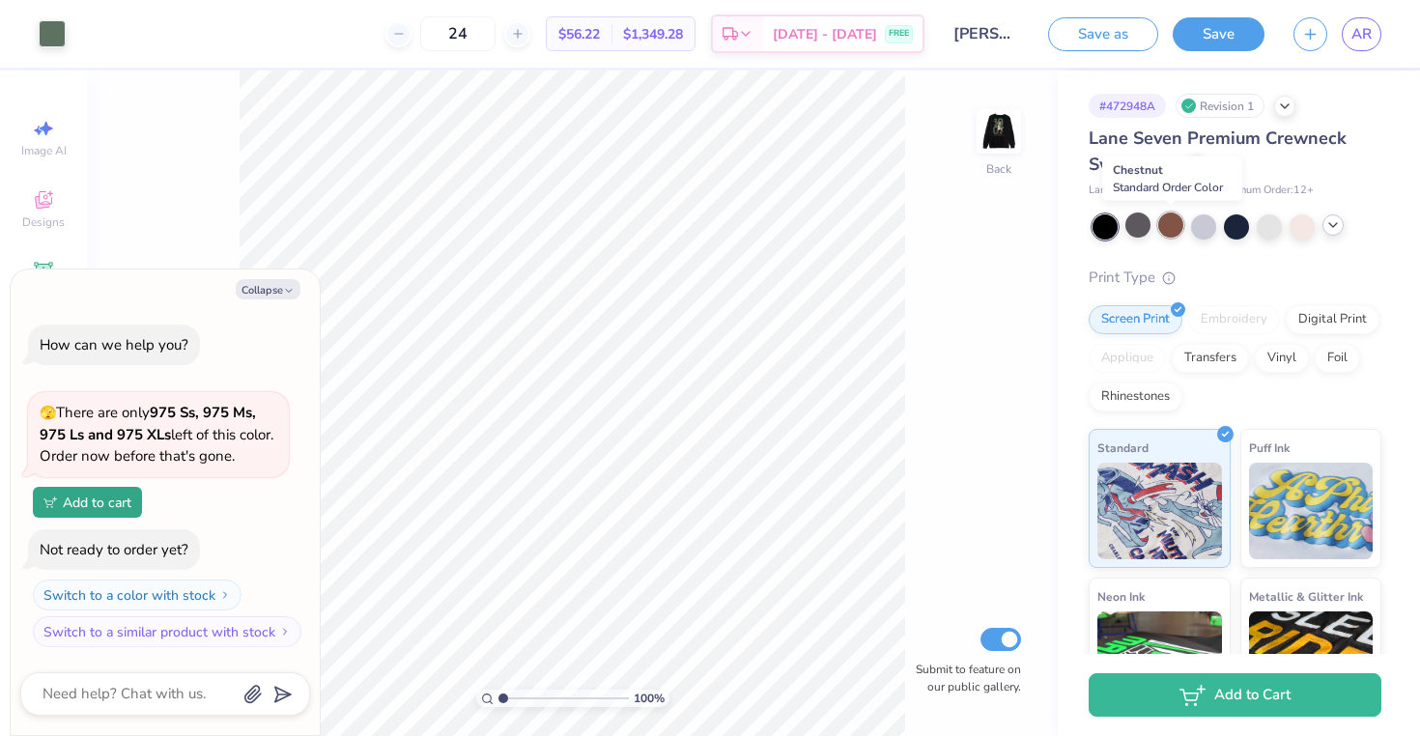
click at [1176, 225] on div at bounding box center [1171, 225] width 25 height 25
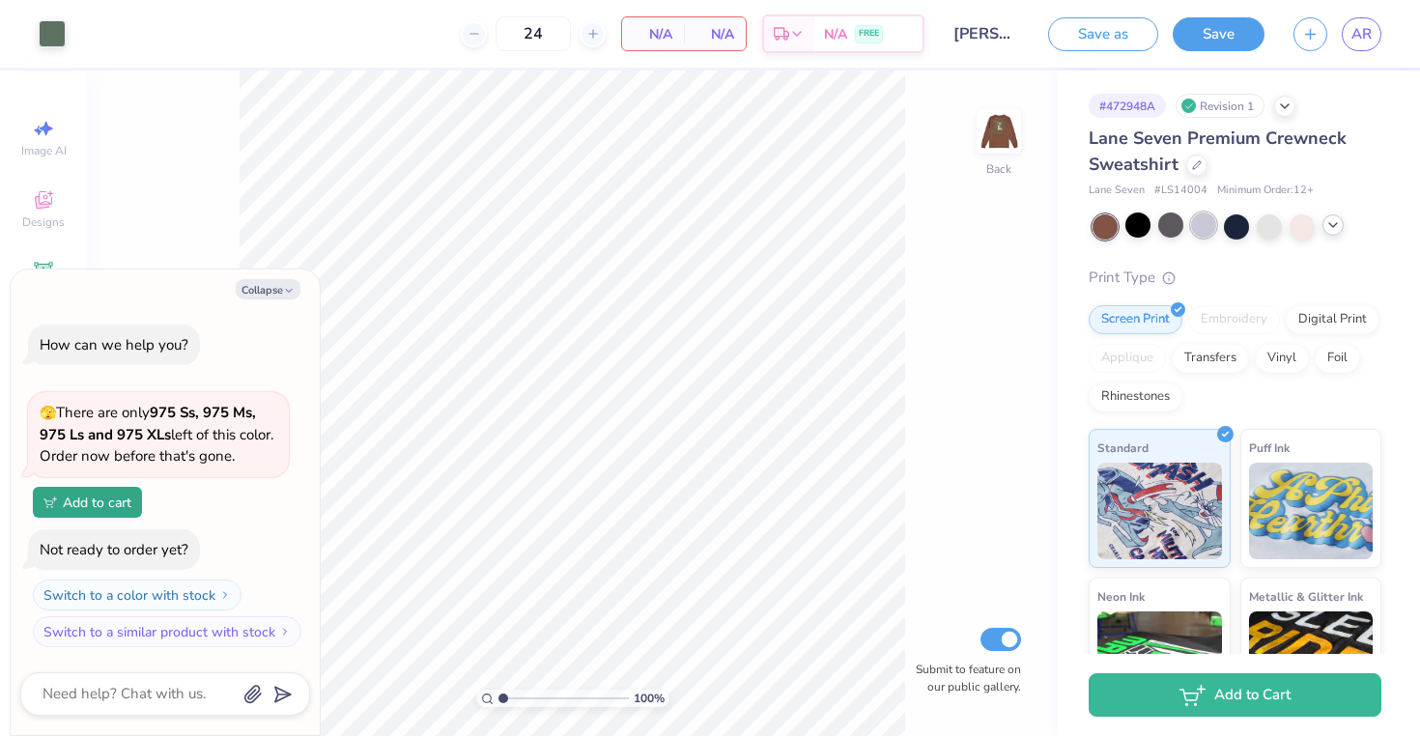
click at [1210, 224] on div at bounding box center [1203, 225] width 25 height 25
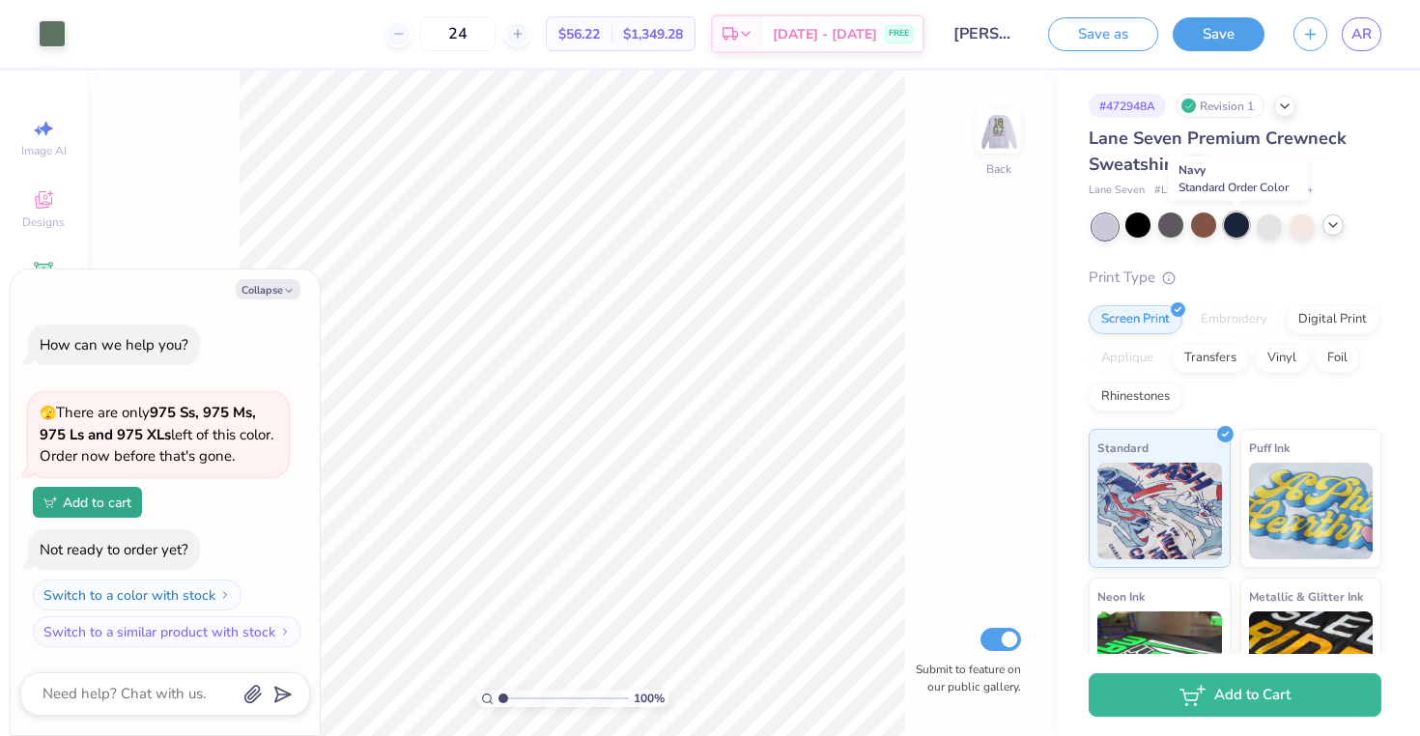
click at [1238, 224] on div at bounding box center [1236, 225] width 25 height 25
click at [1274, 228] on div at bounding box center [1269, 225] width 25 height 25
click at [1297, 227] on div at bounding box center [1302, 225] width 25 height 25
click at [1334, 227] on icon at bounding box center [1333, 224] width 15 height 15
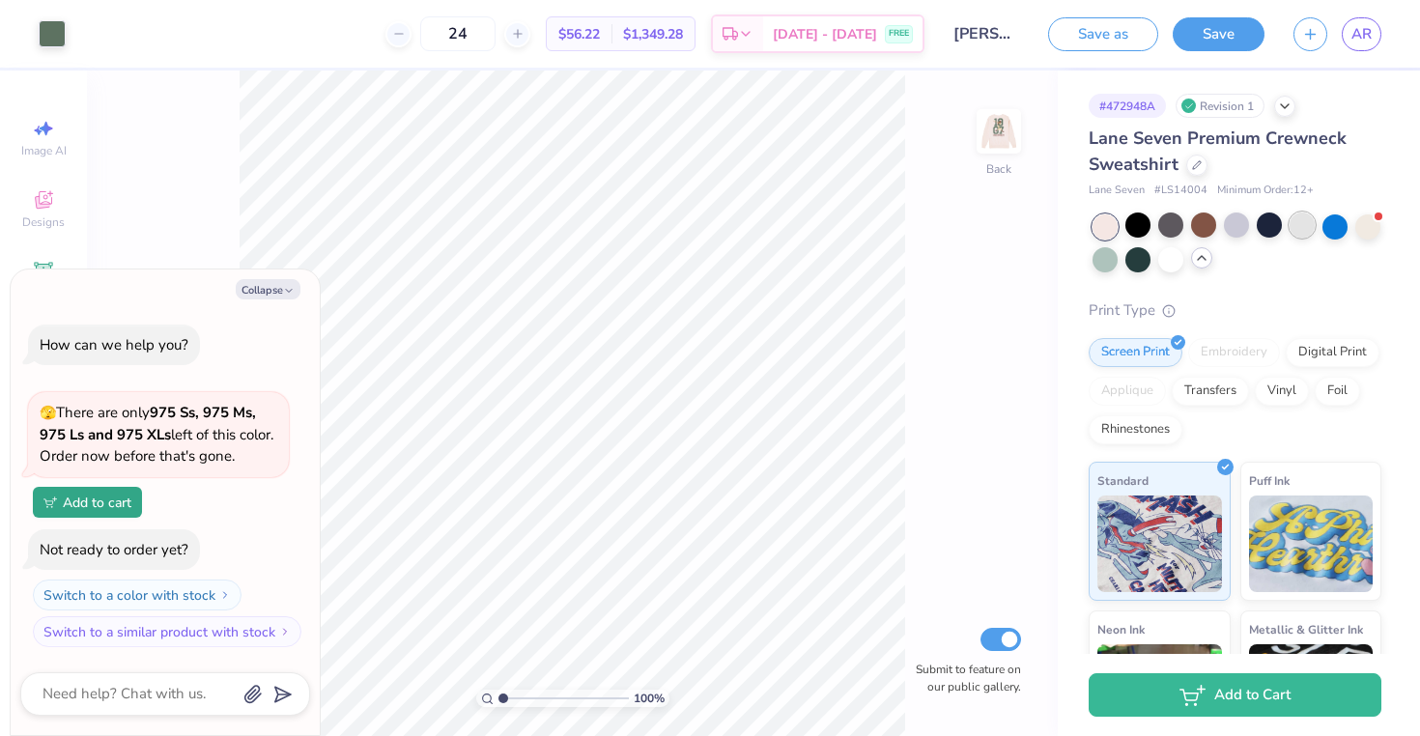
click at [1291, 227] on div at bounding box center [1302, 225] width 25 height 25
click at [1021, 125] on div "100 % Back Submit to feature on our public gallery." at bounding box center [572, 404] width 971 height 666
click at [971, 144] on div "100 % Back Submit to feature on our public gallery." at bounding box center [572, 404] width 971 height 666
click at [1015, 128] on img at bounding box center [999, 131] width 77 height 77
click at [1015, 128] on img at bounding box center [999, 131] width 39 height 39
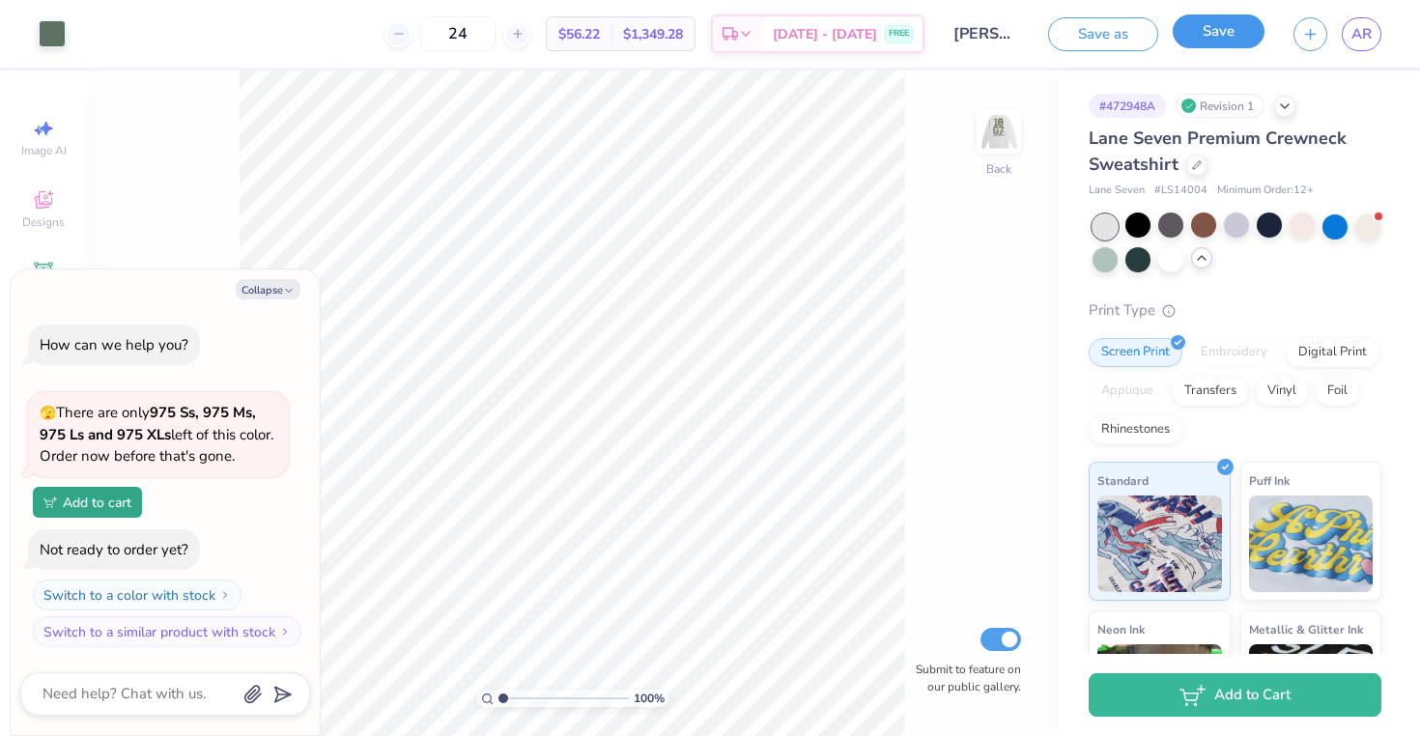
click at [1209, 41] on button "Save" at bounding box center [1219, 31] width 92 height 34
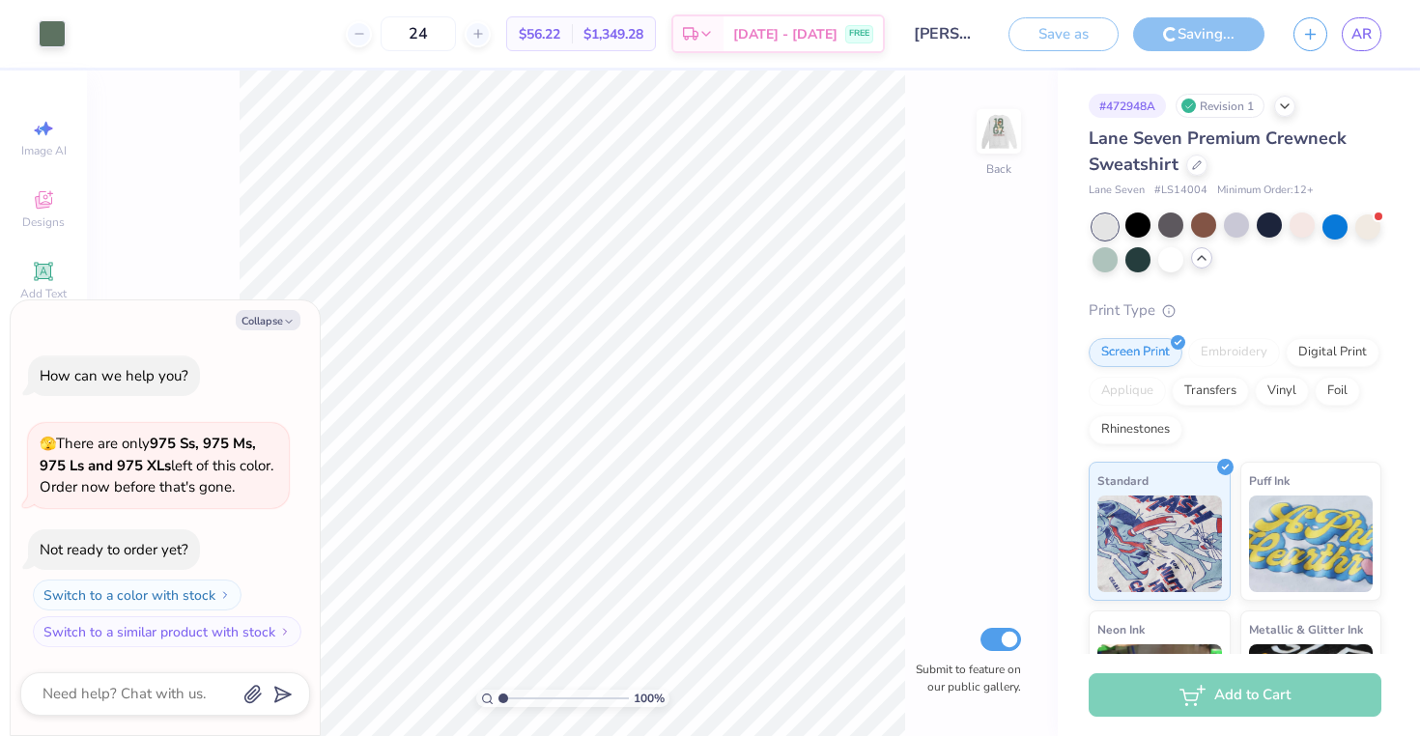
type textarea "x"
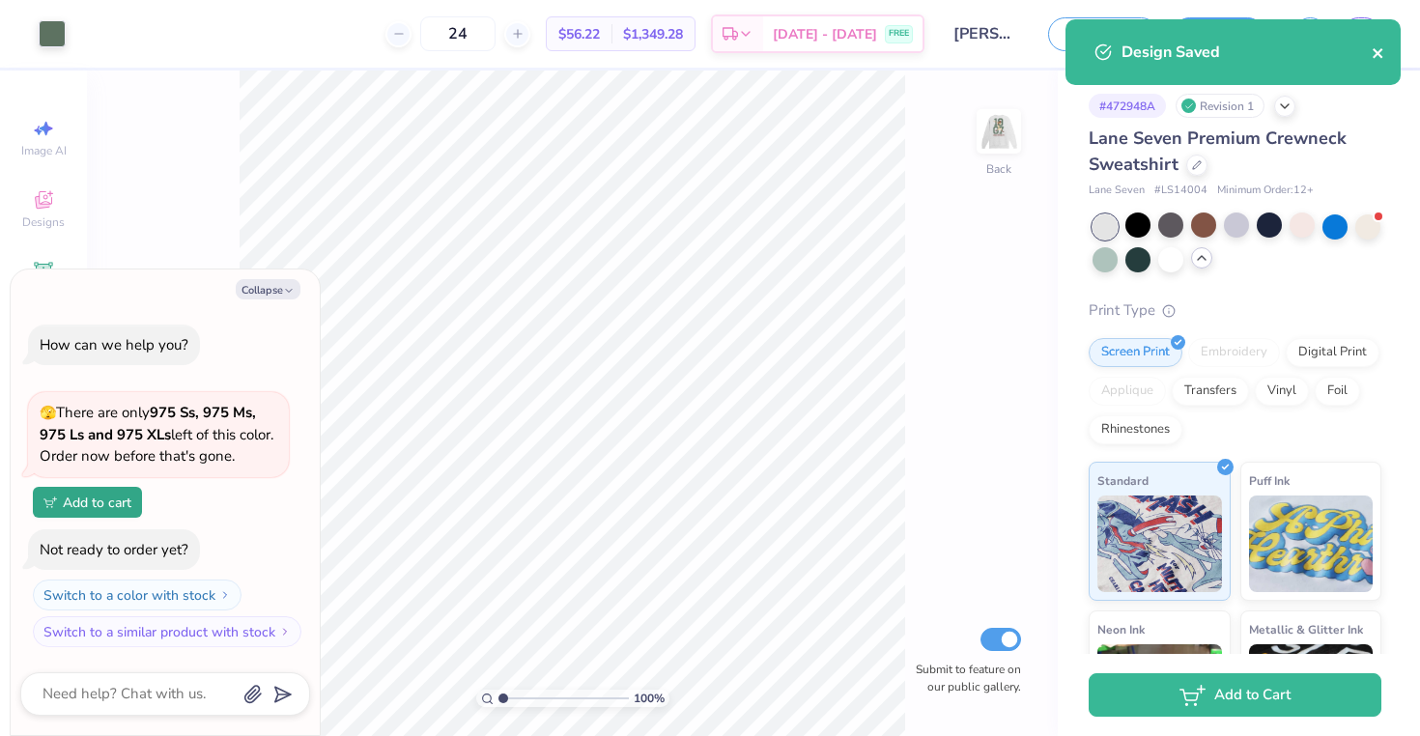
click at [1372, 53] on icon "close" at bounding box center [1379, 52] width 14 height 15
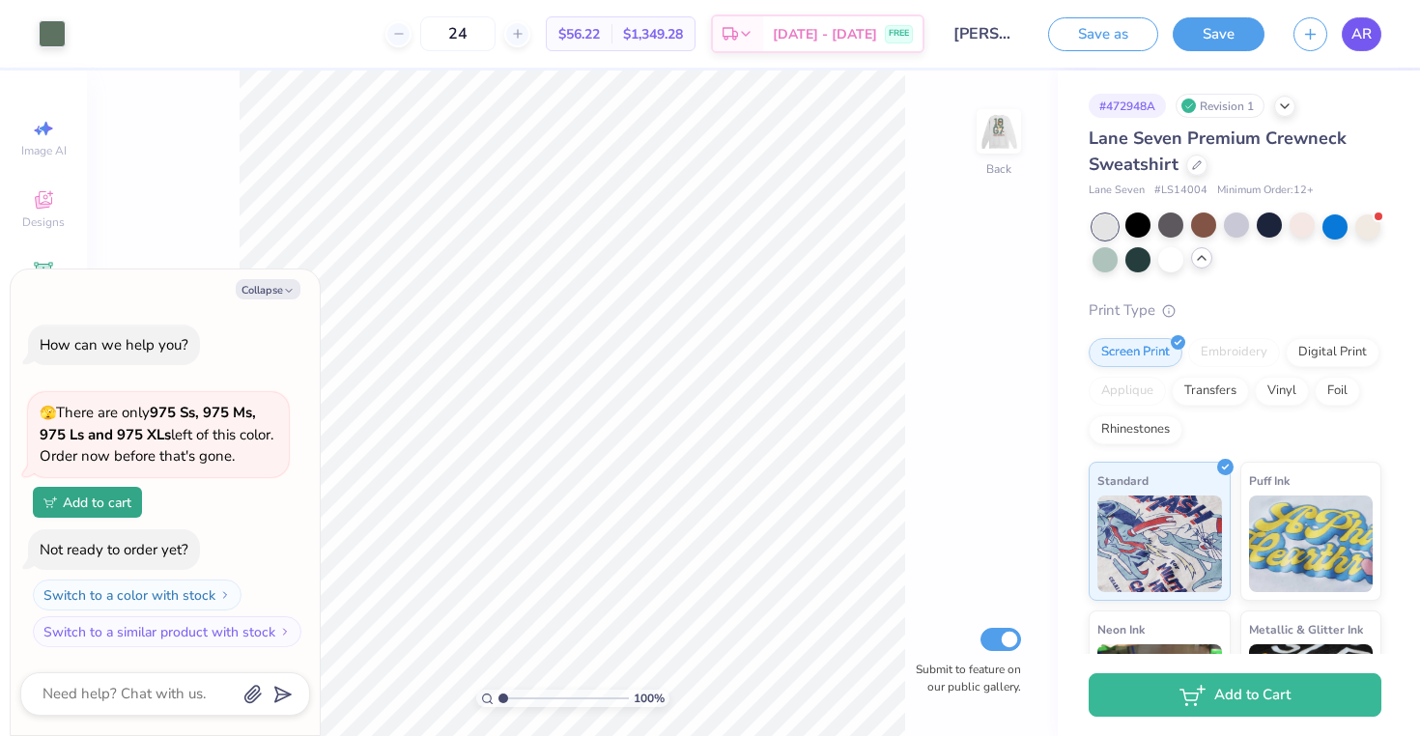
click at [1351, 30] on link "AR" at bounding box center [1362, 34] width 40 height 34
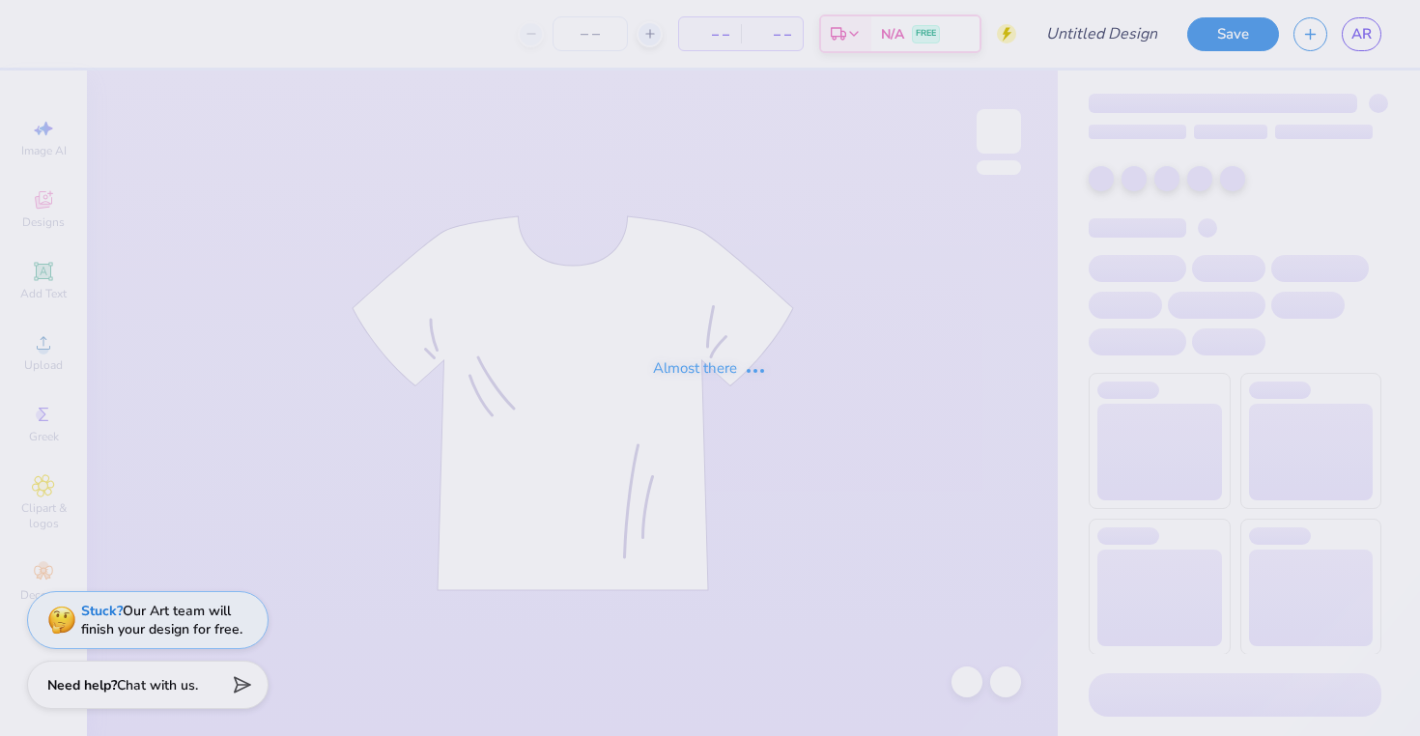
type input "[PERSON_NAME] : [GEOGRAPHIC_DATA][US_STATE]"
type input "24"
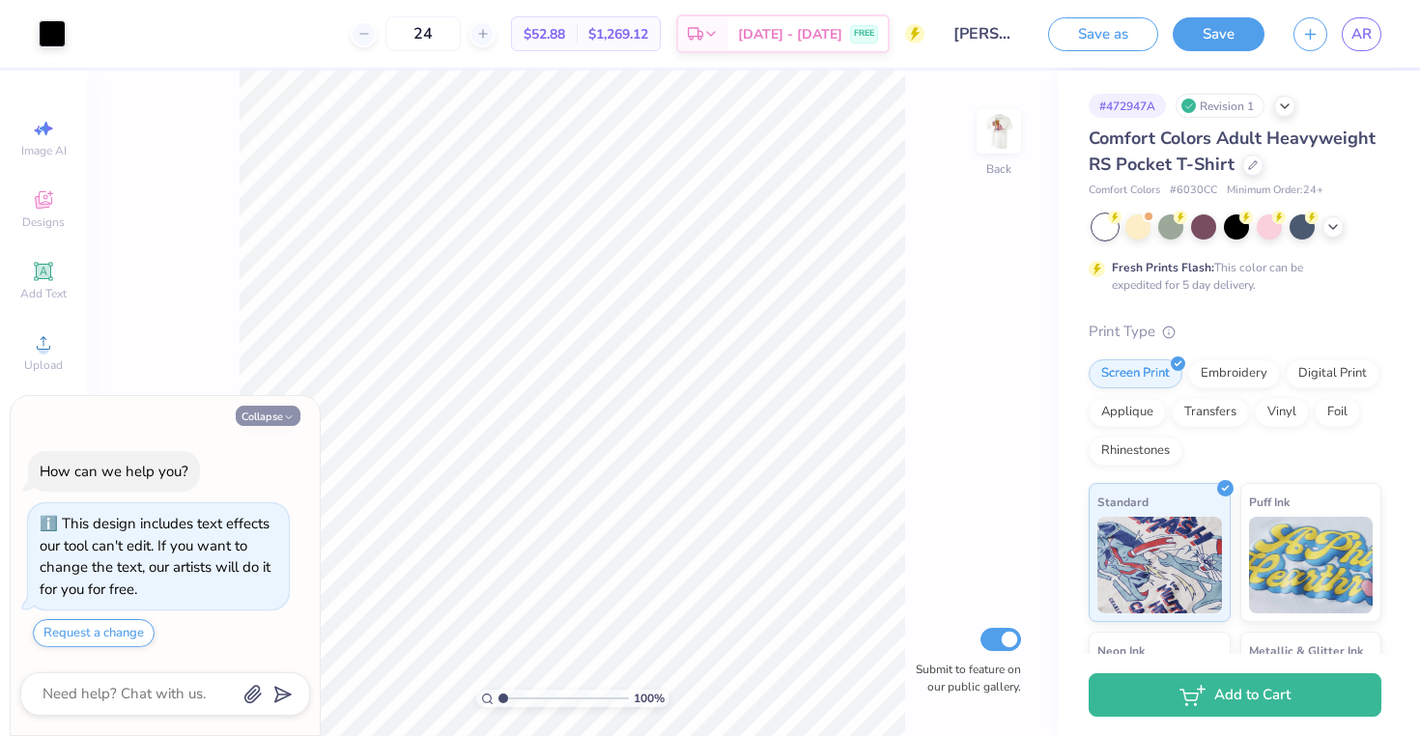
click at [282, 412] on button "Collapse" at bounding box center [268, 416] width 65 height 20
type textarea "x"
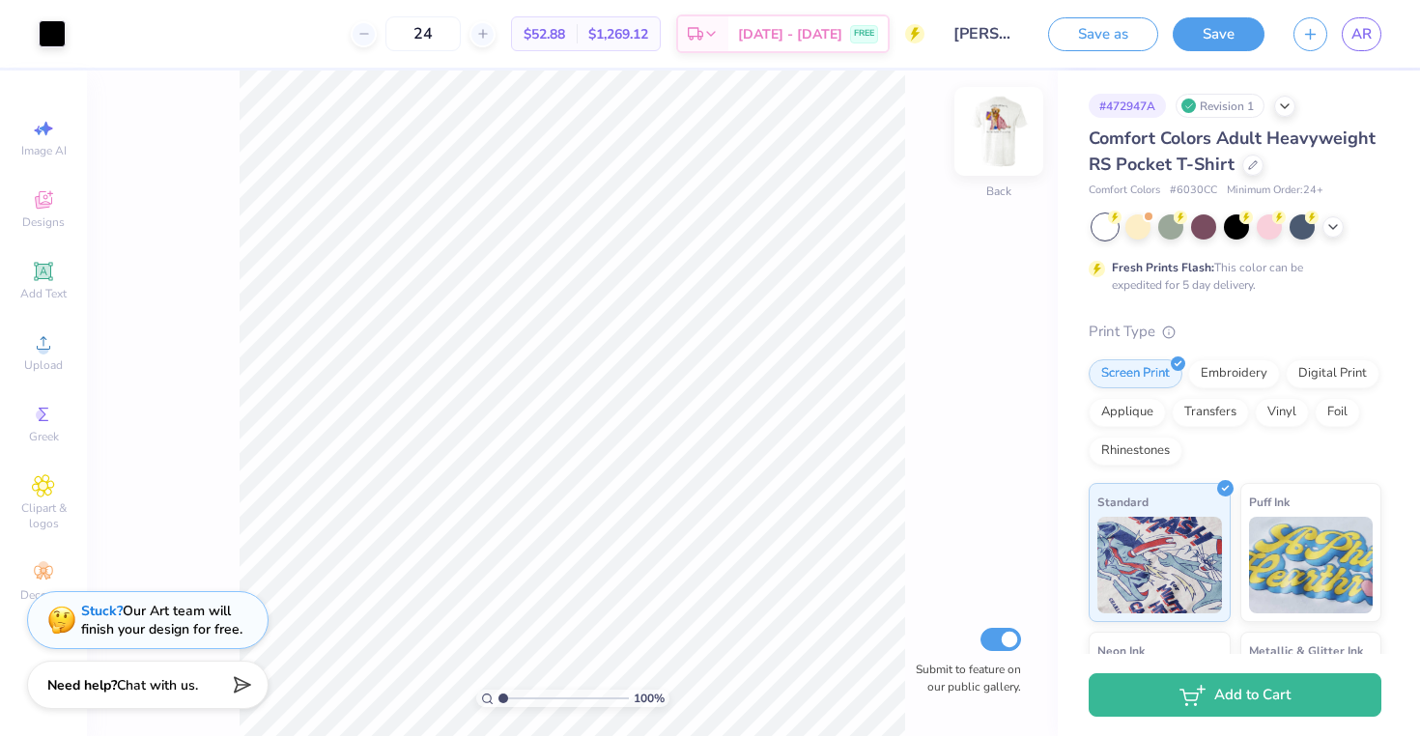
click at [1013, 141] on img at bounding box center [999, 131] width 77 height 77
click at [1013, 141] on img at bounding box center [999, 131] width 39 height 39
click at [1222, 39] on button "Save" at bounding box center [1219, 31] width 92 height 34
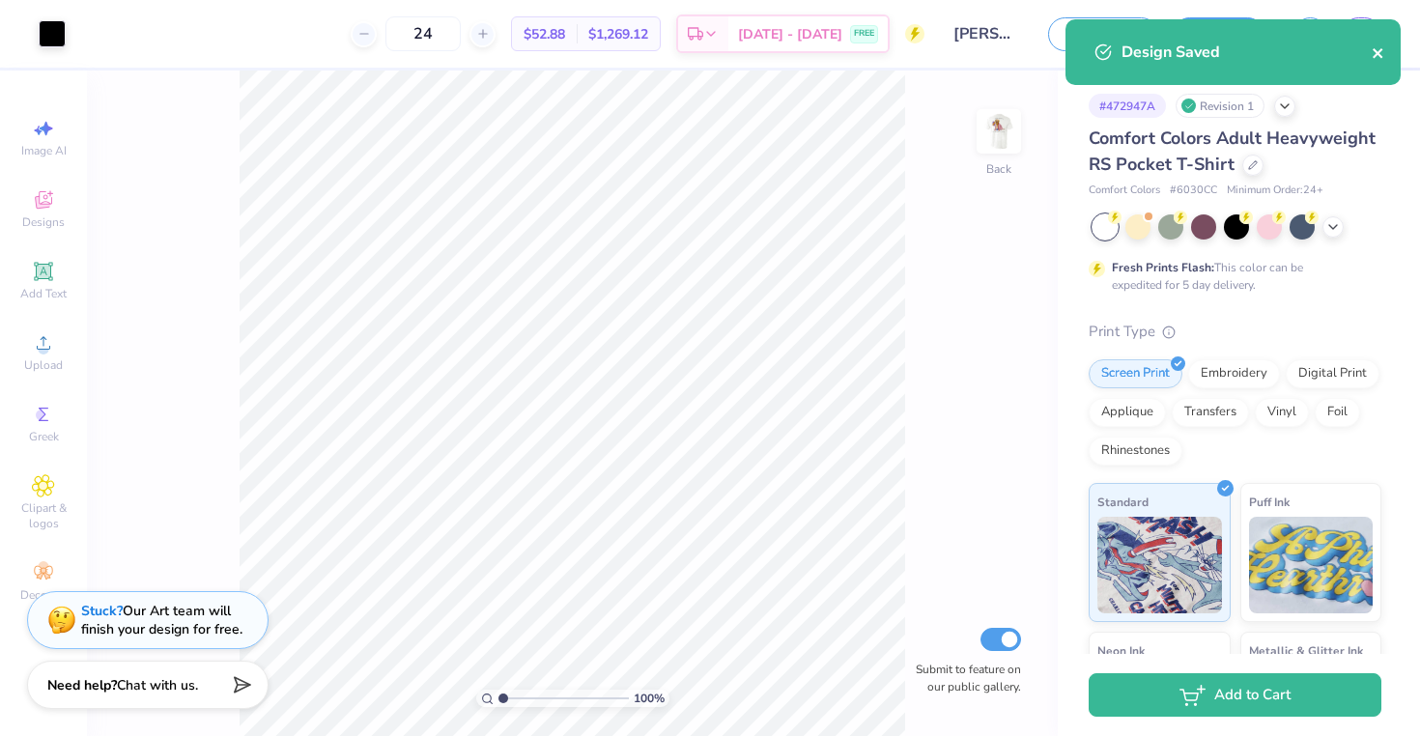
click at [1377, 50] on icon "close" at bounding box center [1379, 52] width 14 height 15
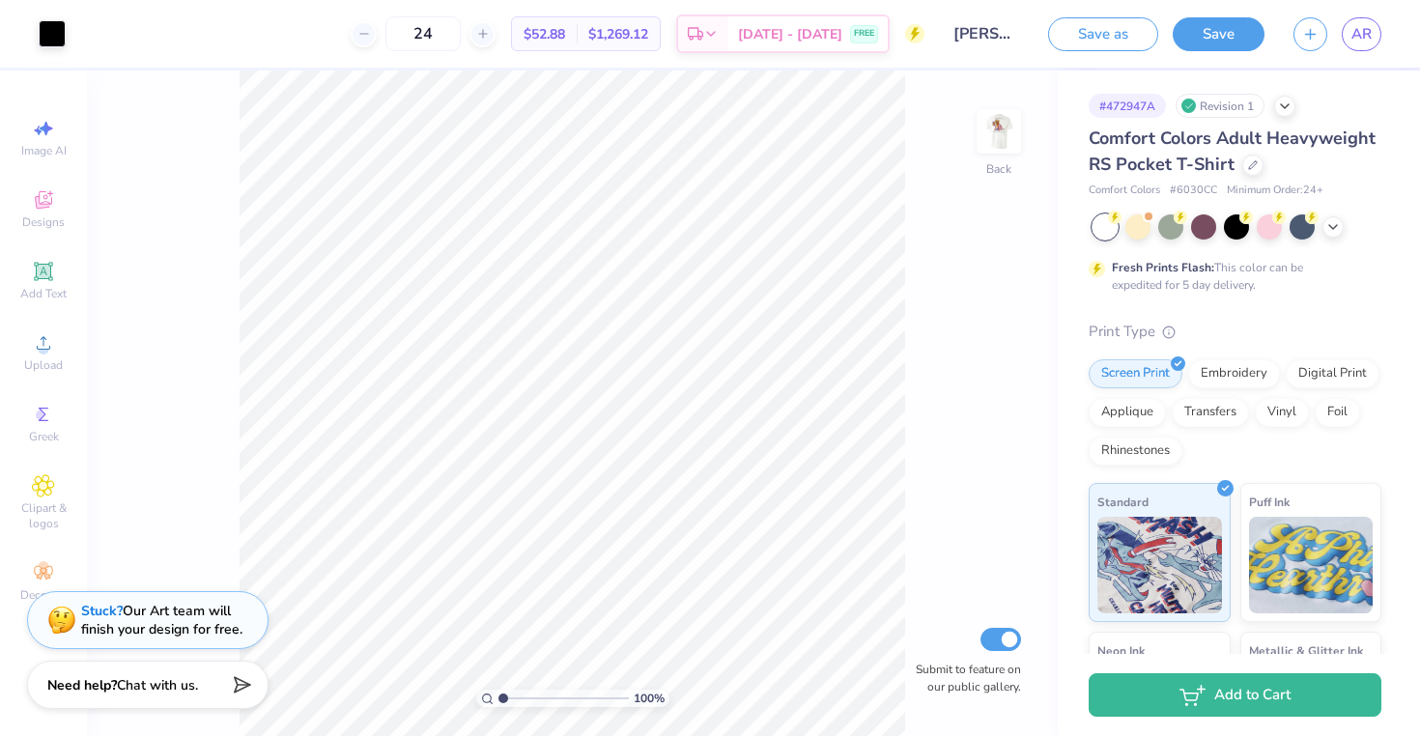
click at [1358, 17] on div "Design Saved" at bounding box center [1233, 59] width 343 height 88
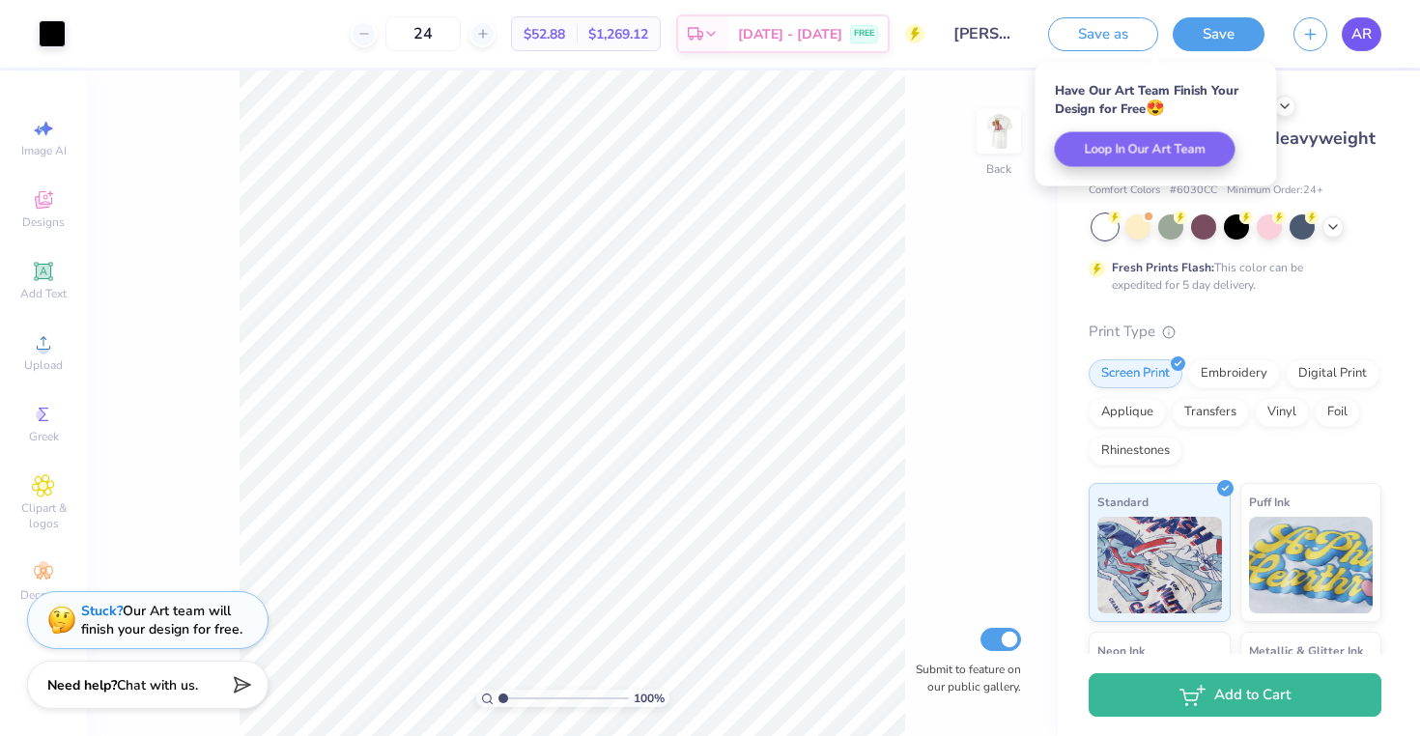
click at [1357, 34] on span "AR" at bounding box center [1362, 34] width 20 height 22
